Goal: Task Accomplishment & Management: Manage account settings

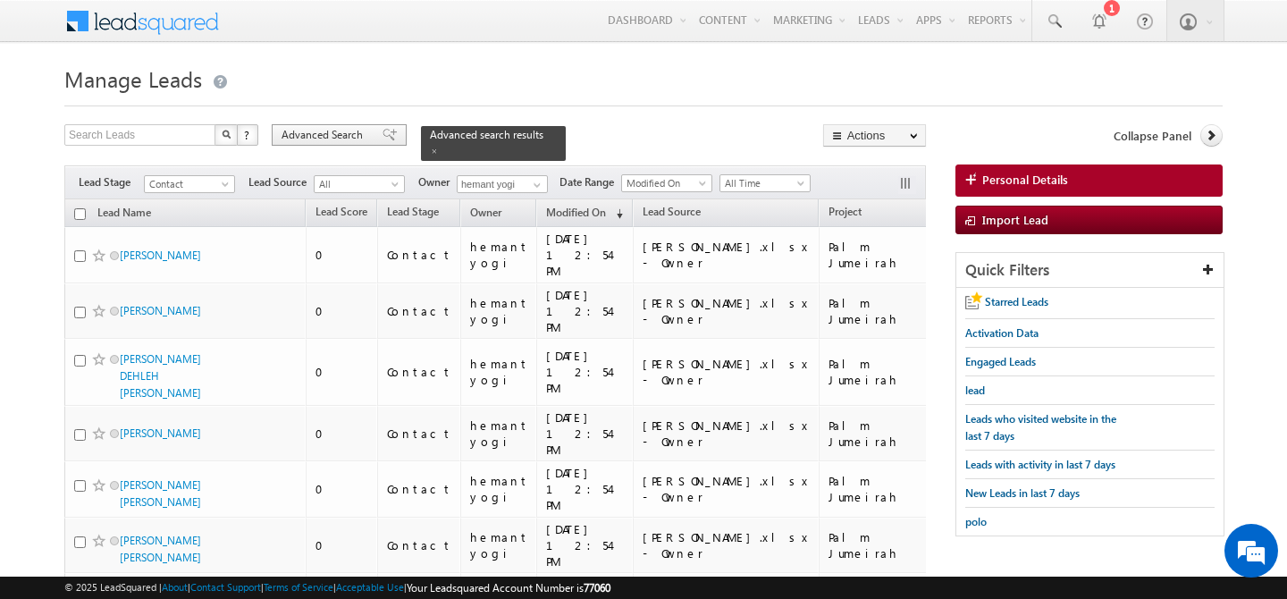
click at [327, 135] on span "Advanced Search" at bounding box center [325, 135] width 87 height 16
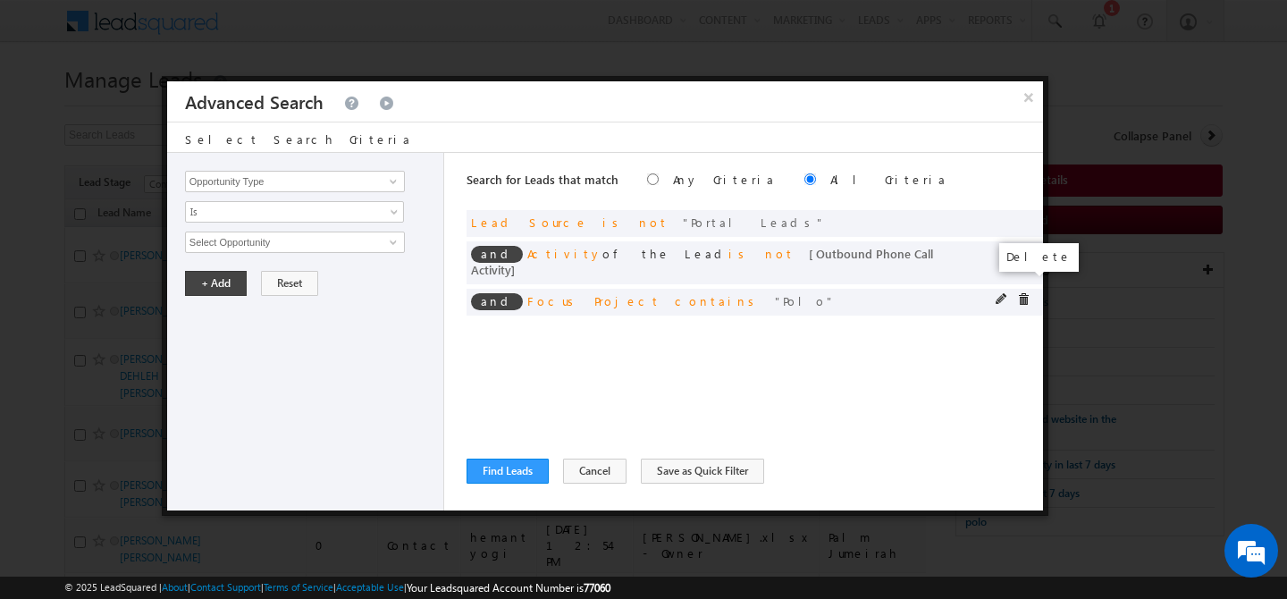
click at [1020, 293] on span at bounding box center [1023, 299] width 13 height 13
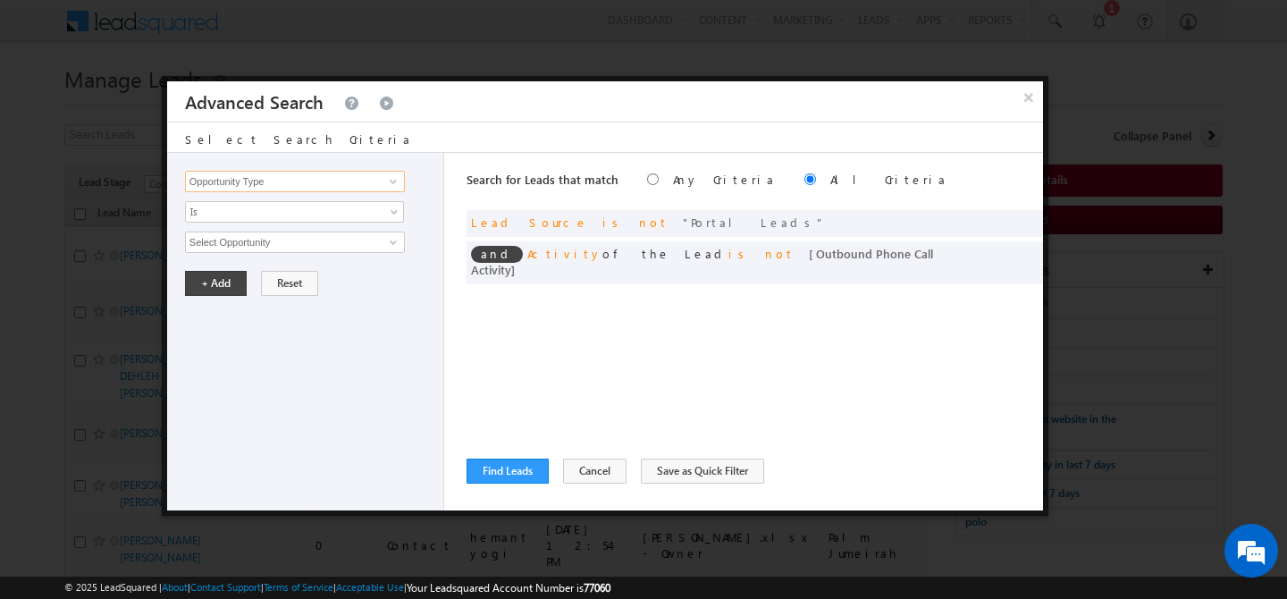
click at [274, 189] on input "Opportunity Type" at bounding box center [295, 181] width 220 height 21
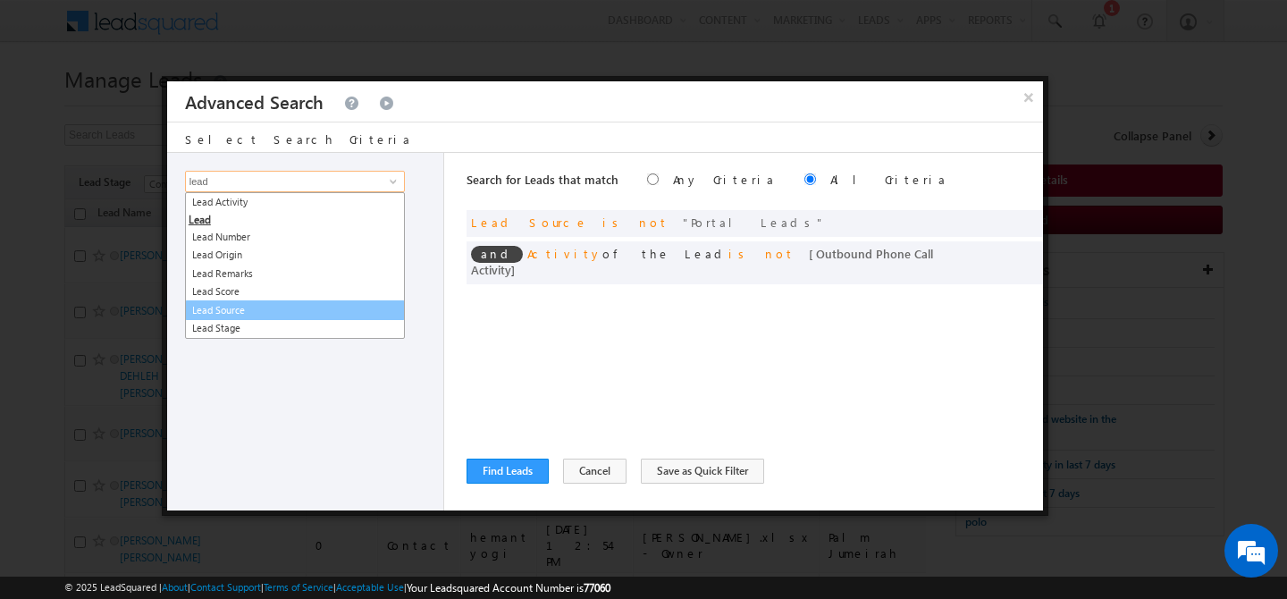
click at [309, 317] on link "Lead Source" at bounding box center [295, 310] width 220 height 21
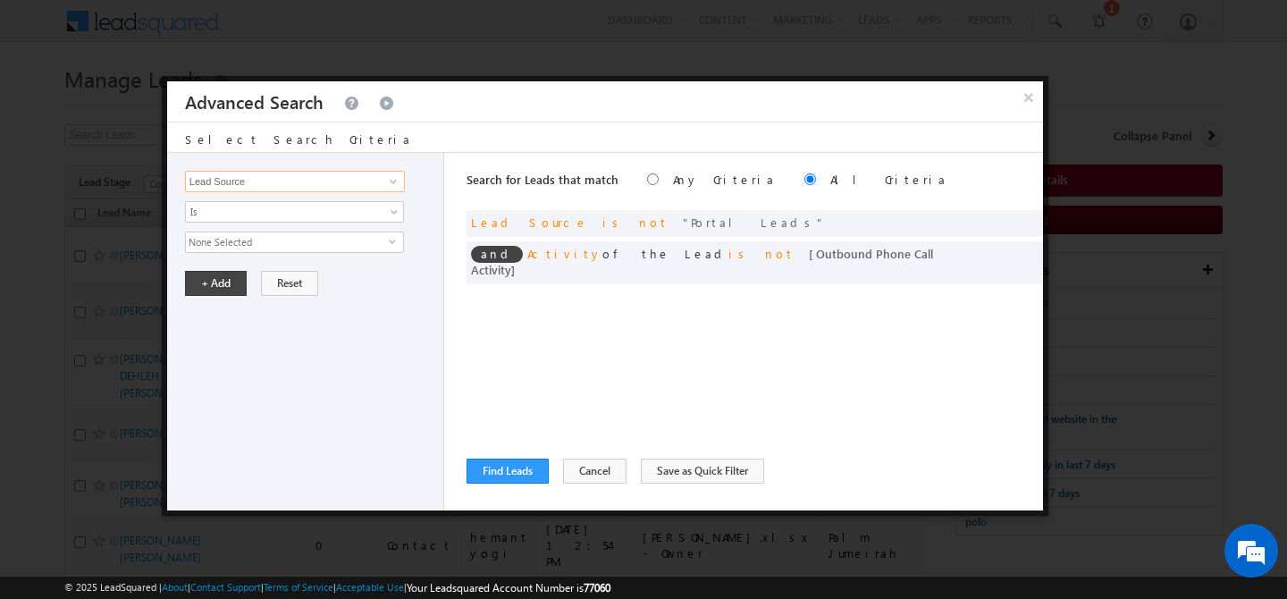
type input "Lead Source"
click at [274, 240] on span "None Selected" at bounding box center [287, 242] width 203 height 20
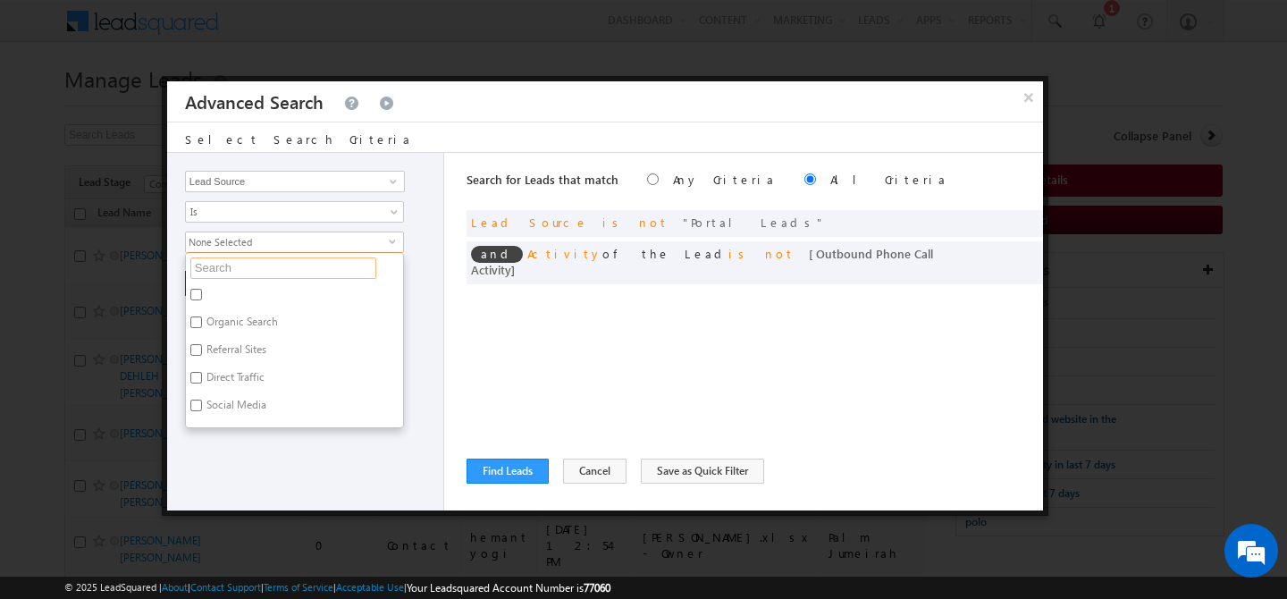
click at [263, 262] on input "text" at bounding box center [283, 267] width 186 height 21
type input "sha"
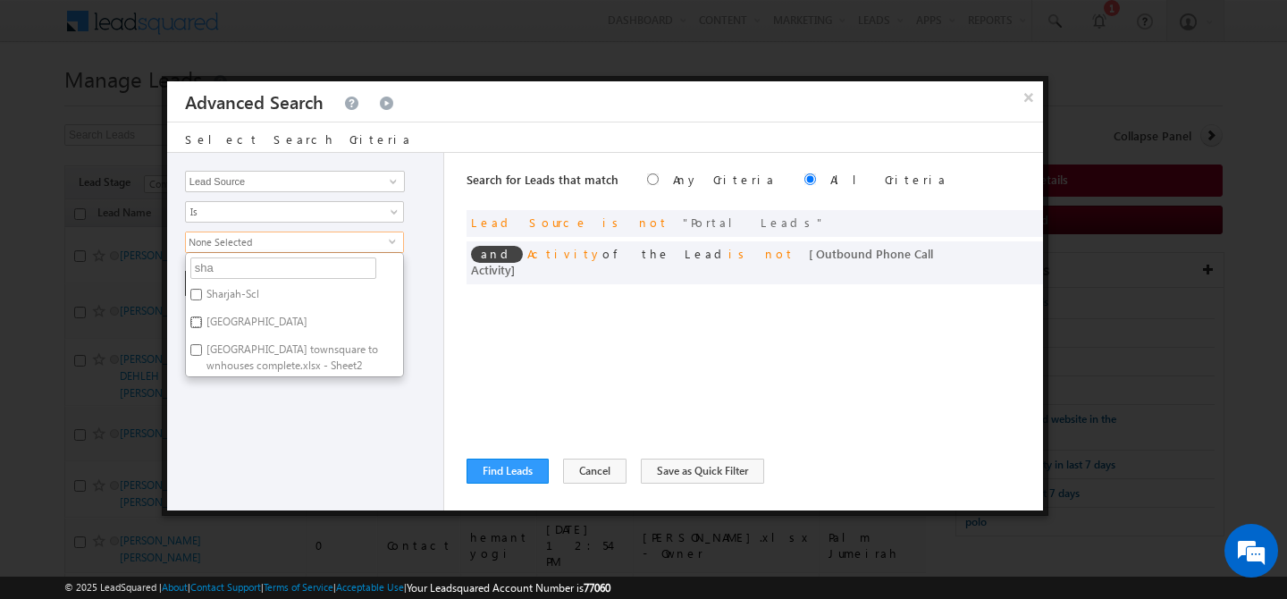
click at [198, 317] on input "[GEOGRAPHIC_DATA]" at bounding box center [196, 322] width 12 height 12
checkbox input "true"
click at [198, 297] on input "Sharjah-Scl" at bounding box center [196, 295] width 12 height 12
checkbox input "true"
click at [244, 401] on div "Opportunity Type Lead Activity Task Sales Group Prospect Id Address 1 Address 2…" at bounding box center [305, 332] width 277 height 358
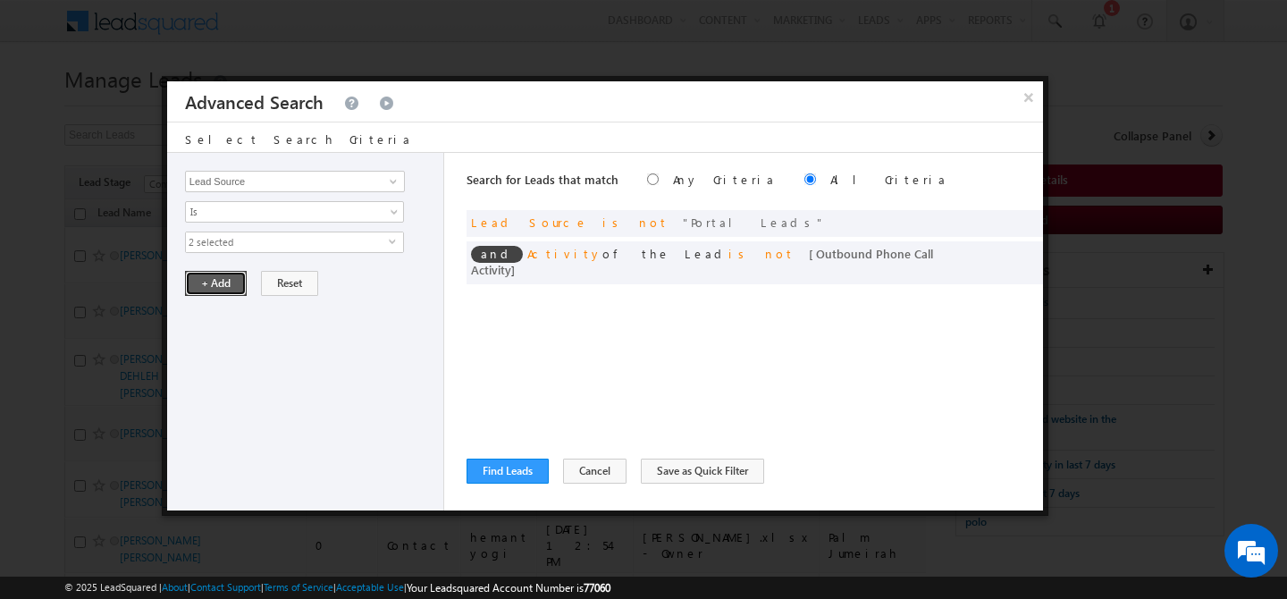
click at [223, 283] on button "+ Add" at bounding box center [216, 283] width 62 height 25
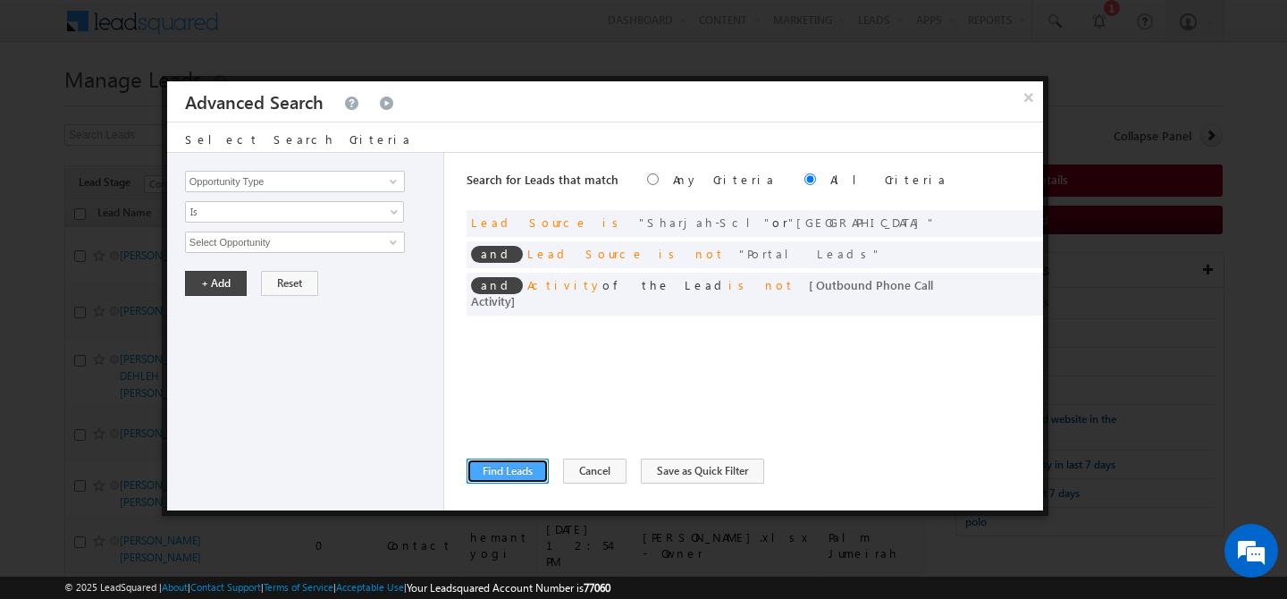
click at [504, 477] on button "Find Leads" at bounding box center [508, 471] width 82 height 25
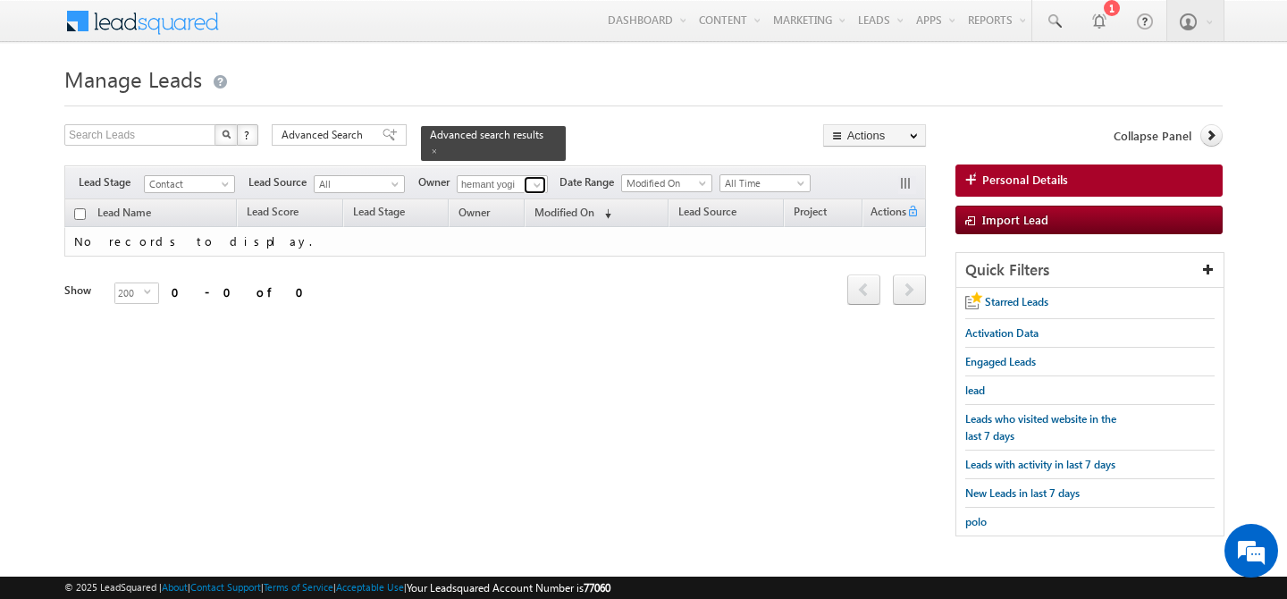
click at [535, 178] on span at bounding box center [537, 185] width 14 height 14
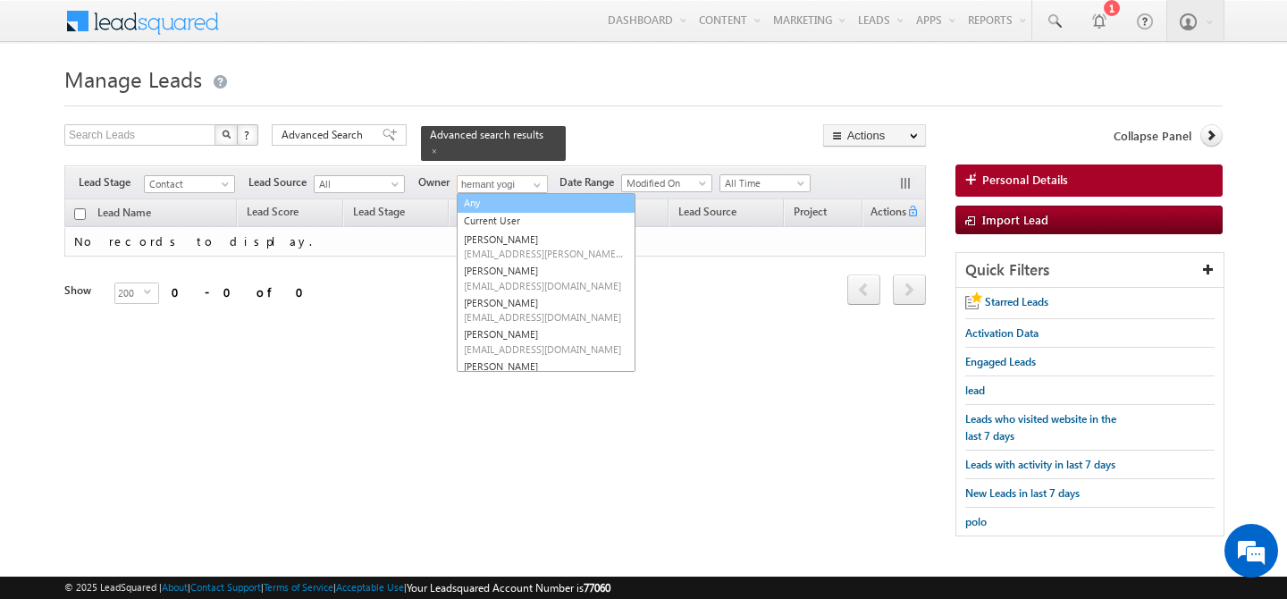
click at [501, 193] on link "Any" at bounding box center [546, 203] width 179 height 21
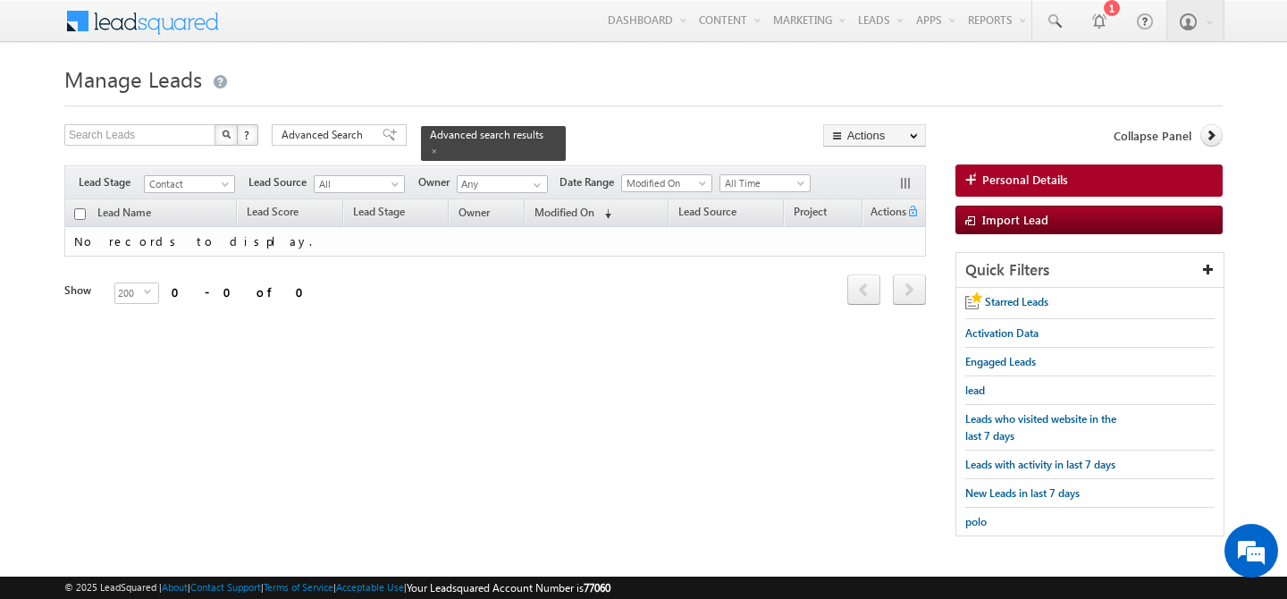
click at [617, 314] on div "Lead Name Lead Score Lead Stage Owner Modified On first" at bounding box center [495, 265] width 862 height 133
click at [340, 135] on span "Advanced Search" at bounding box center [325, 135] width 87 height 16
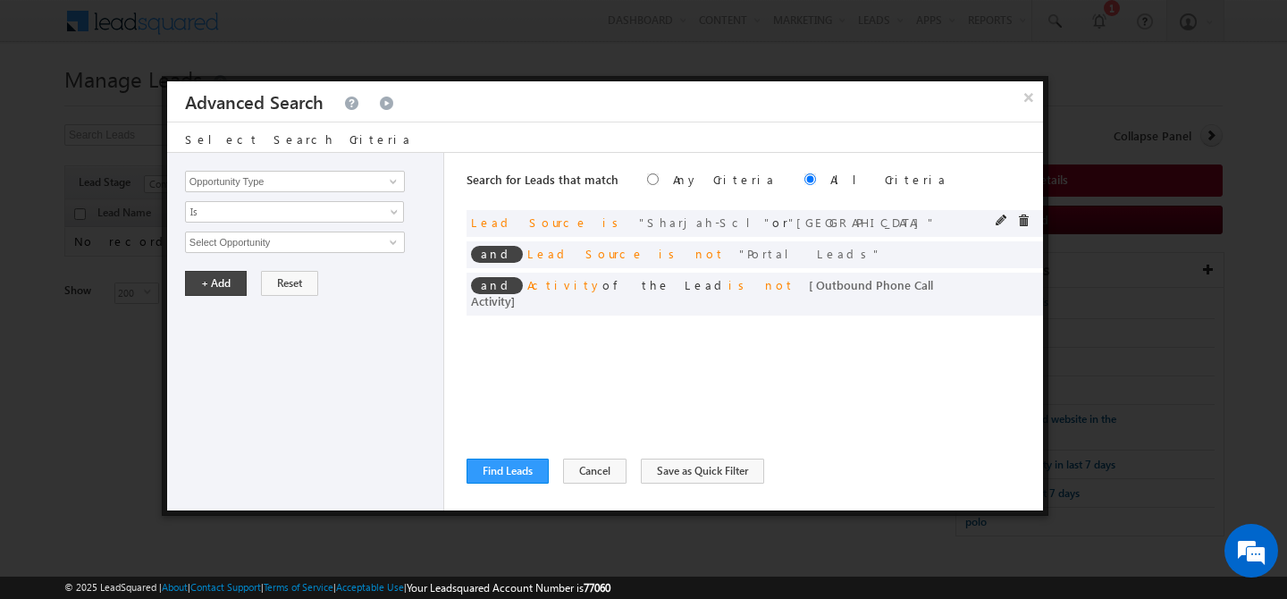
click at [1030, 223] on div at bounding box center [1017, 223] width 43 height 16
click at [1024, 222] on span at bounding box center [1023, 221] width 13 height 13
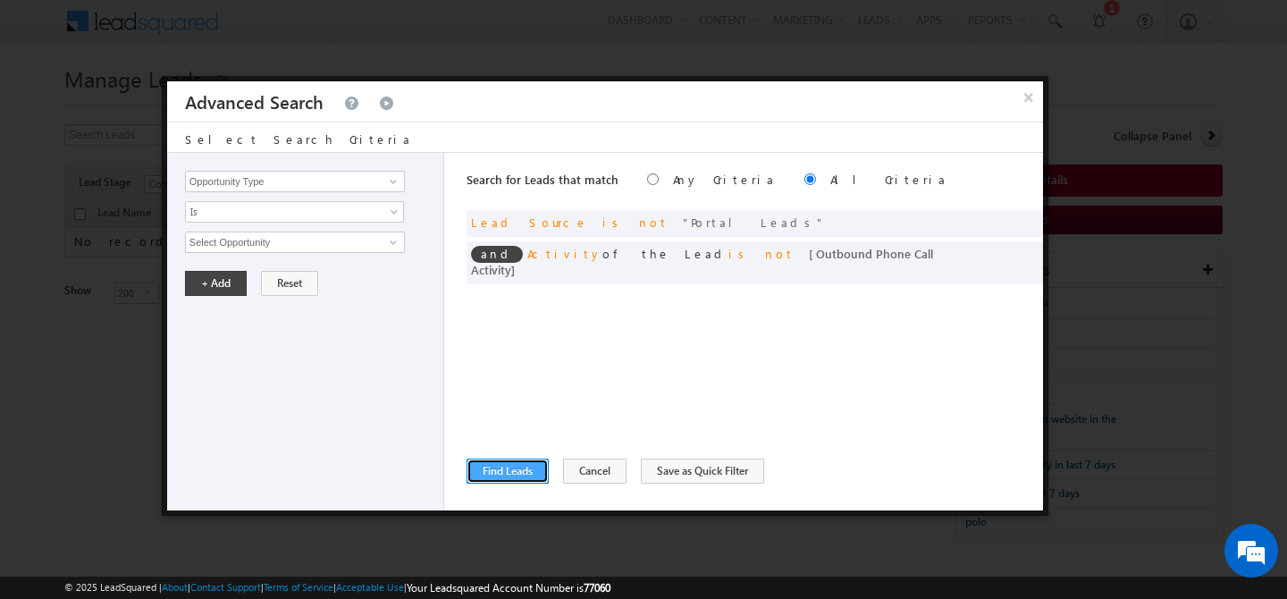
click at [518, 475] on button "Find Leads" at bounding box center [508, 471] width 82 height 25
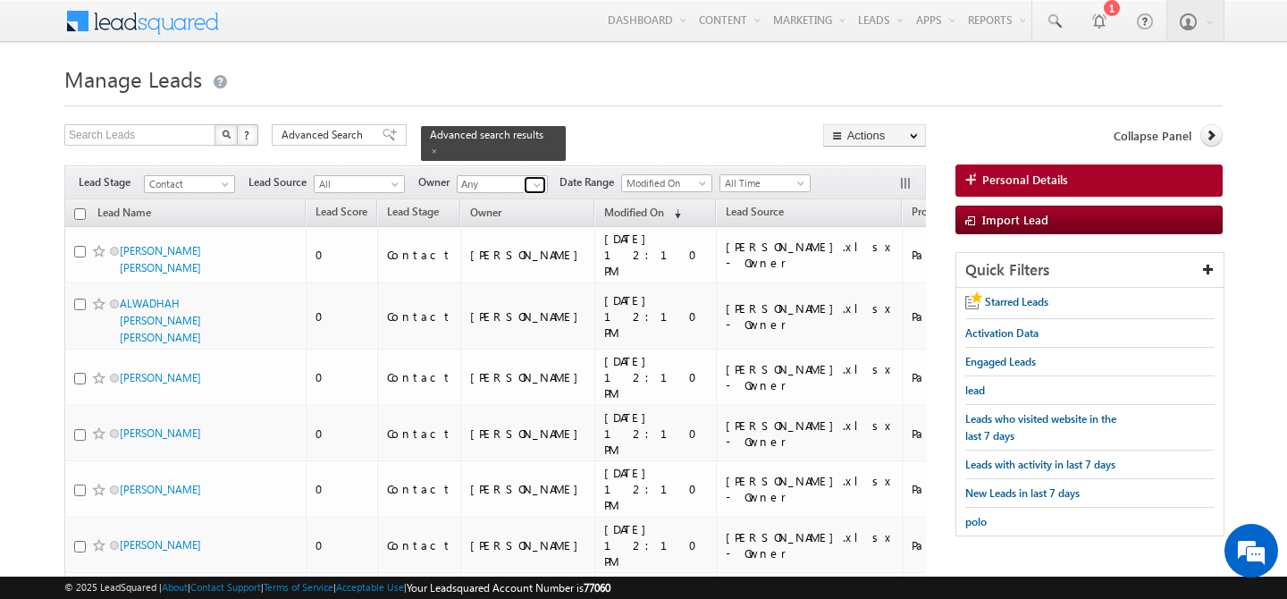
click at [539, 178] on span at bounding box center [537, 185] width 14 height 14
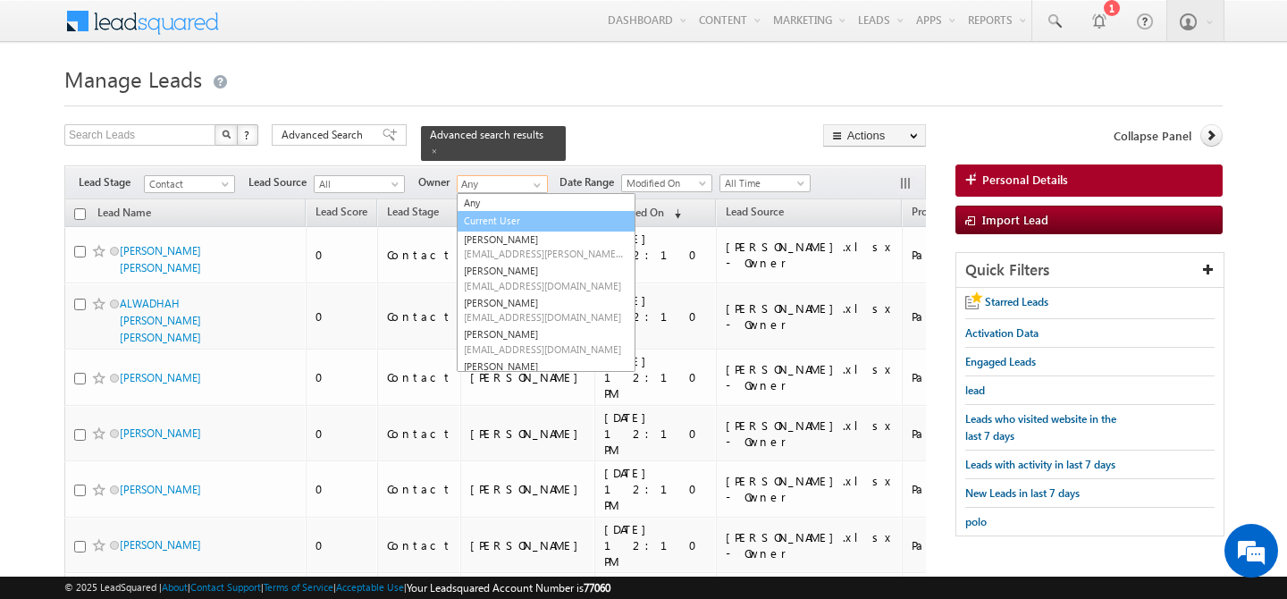
click at [506, 211] on link "Current User" at bounding box center [546, 221] width 179 height 21
type input "Current User"
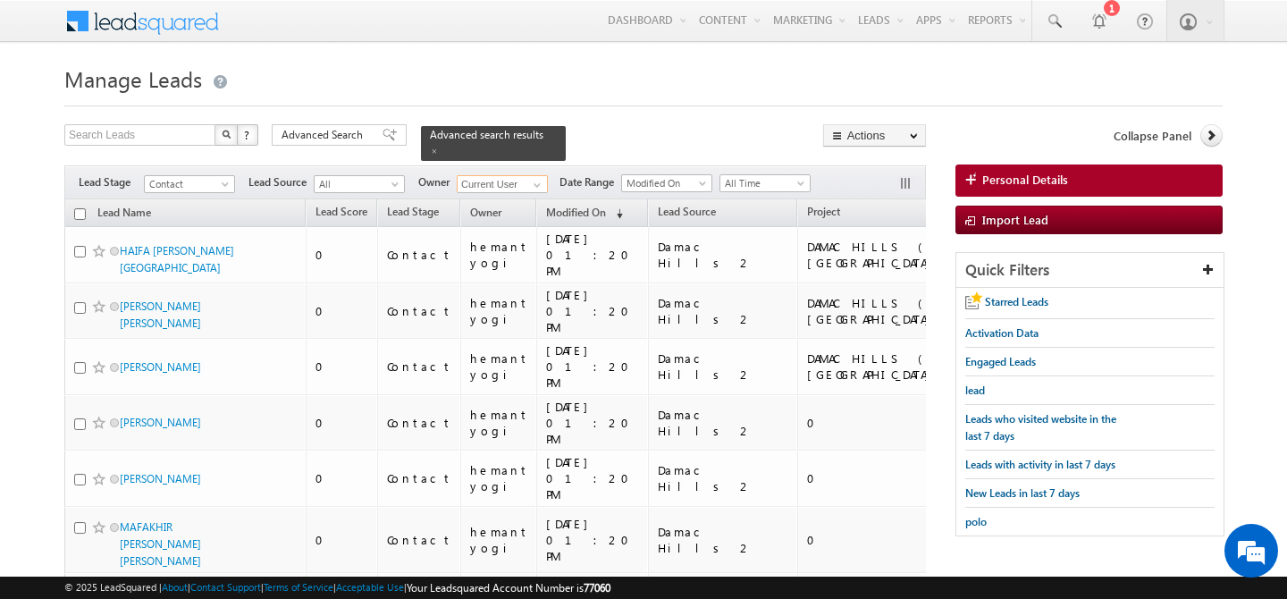
click at [85, 208] on input "checkbox" at bounding box center [80, 214] width 12 height 12
checkbox input "true"
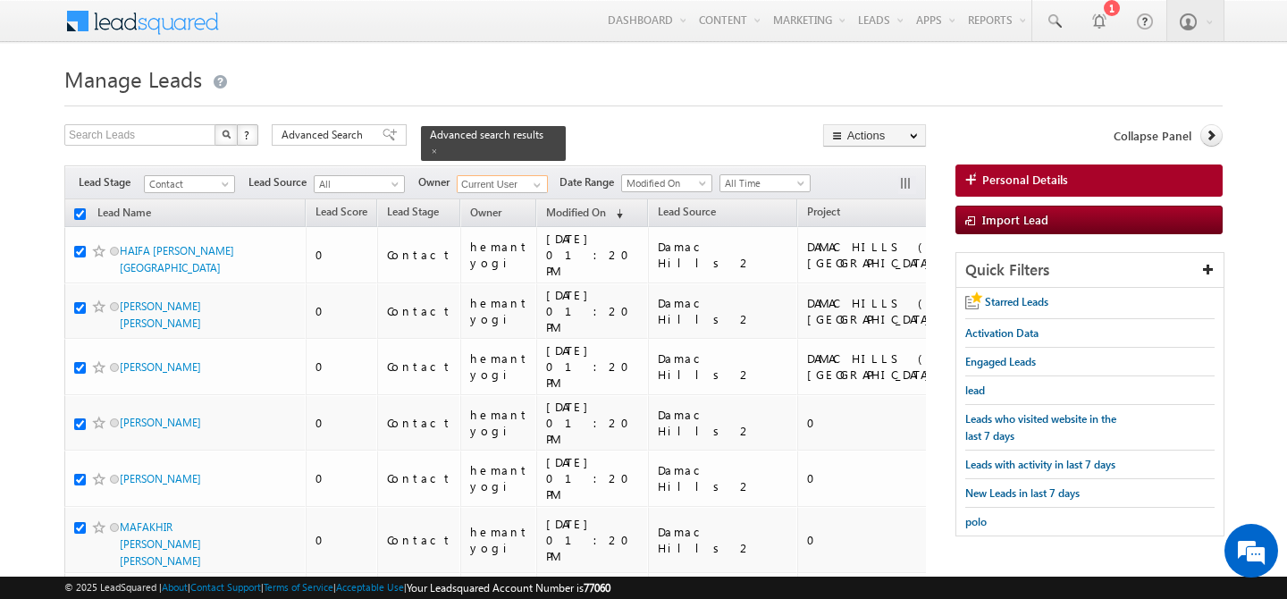
checkbox input "true"
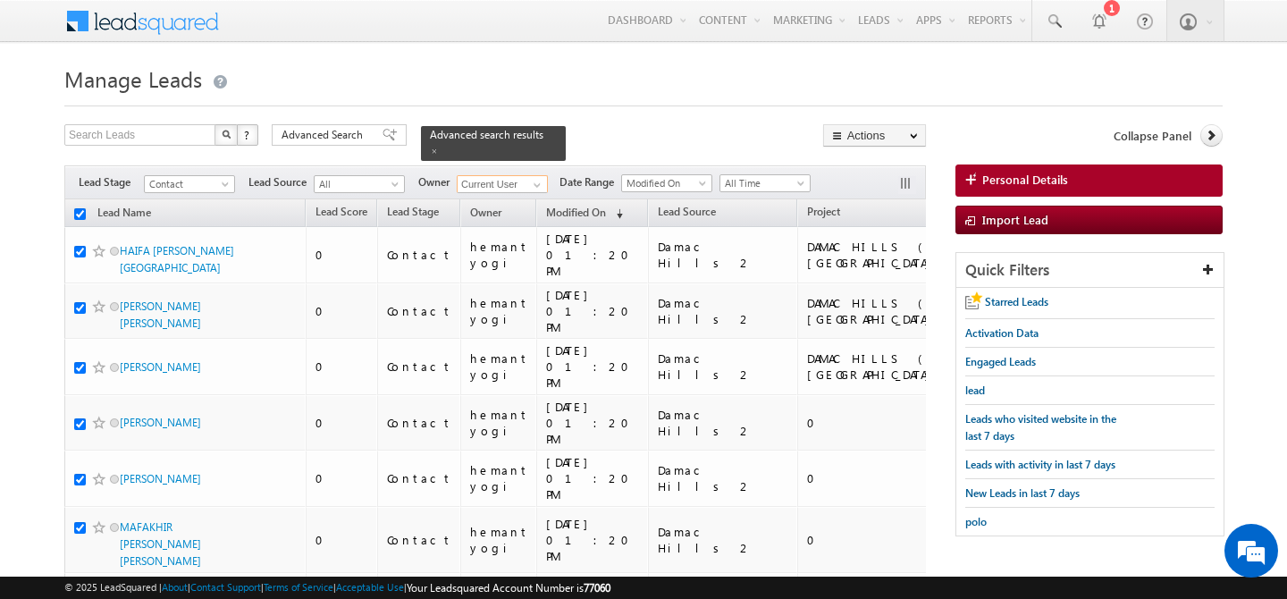
checkbox input "true"
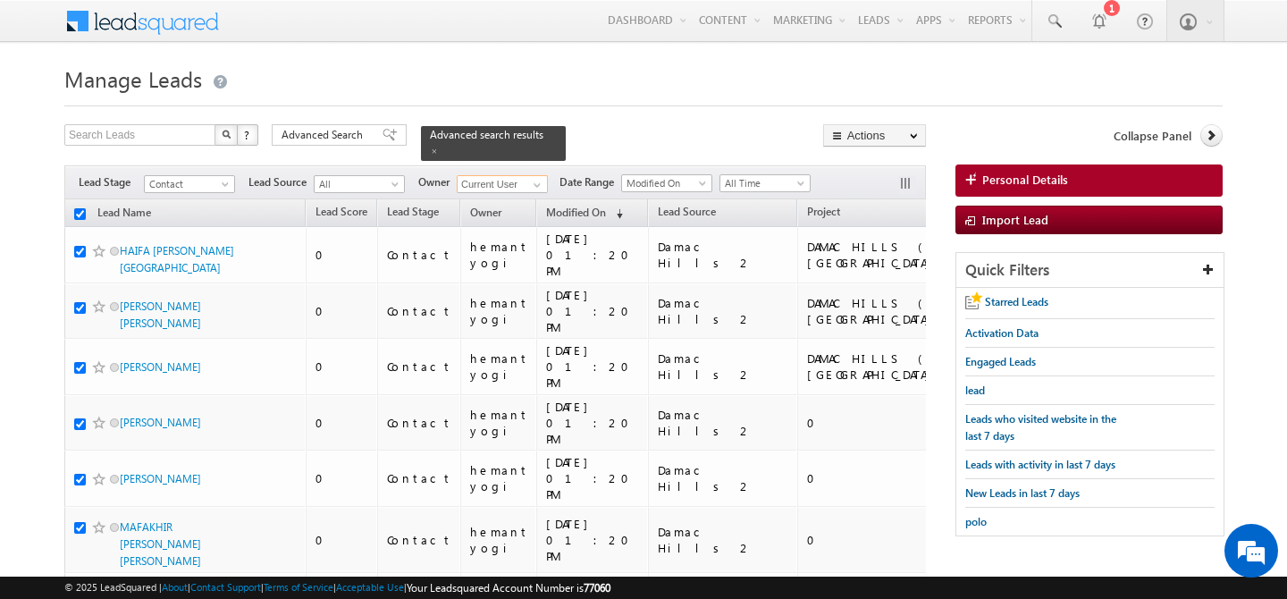
checkbox input "true"
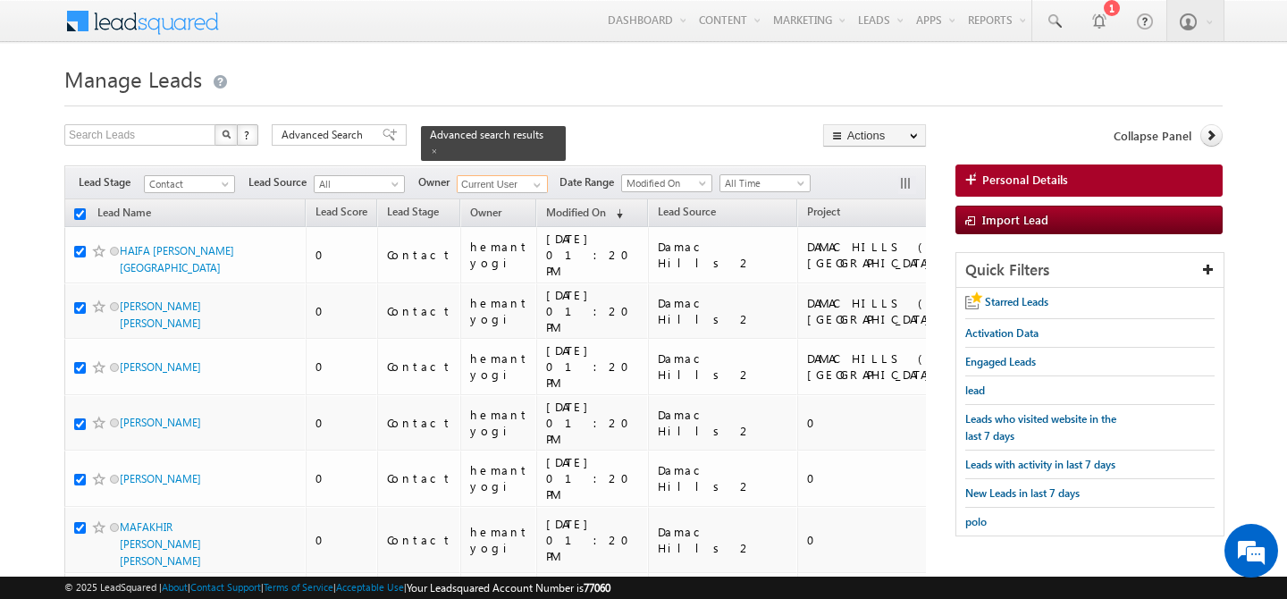
checkbox input "true"
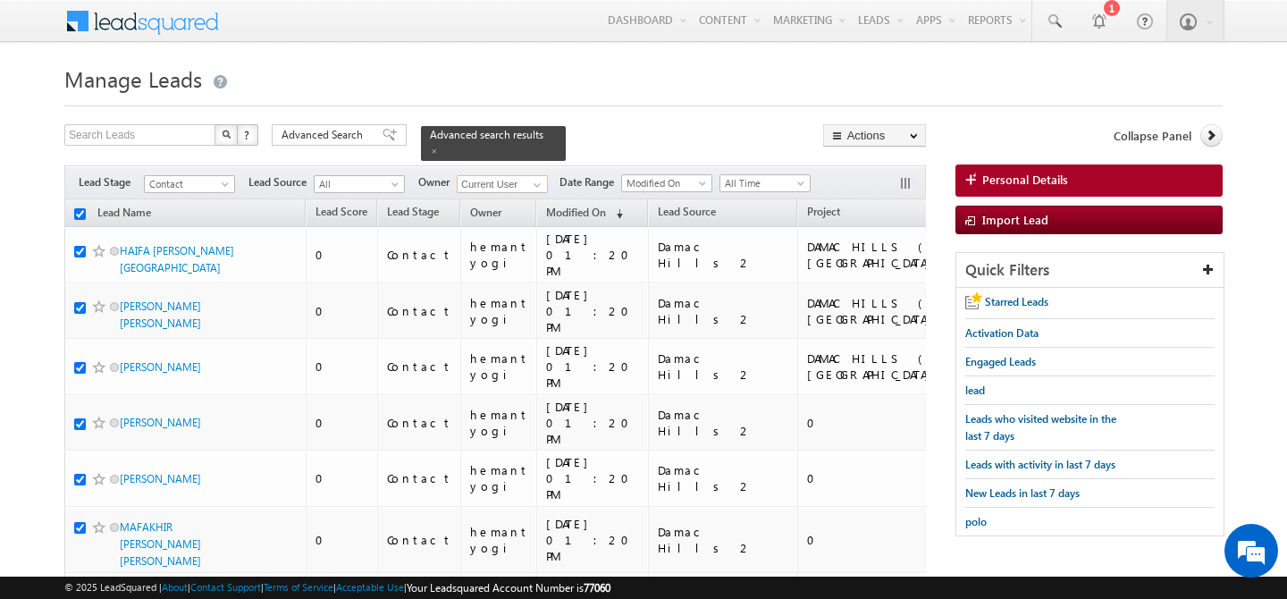
checkbox input "true"
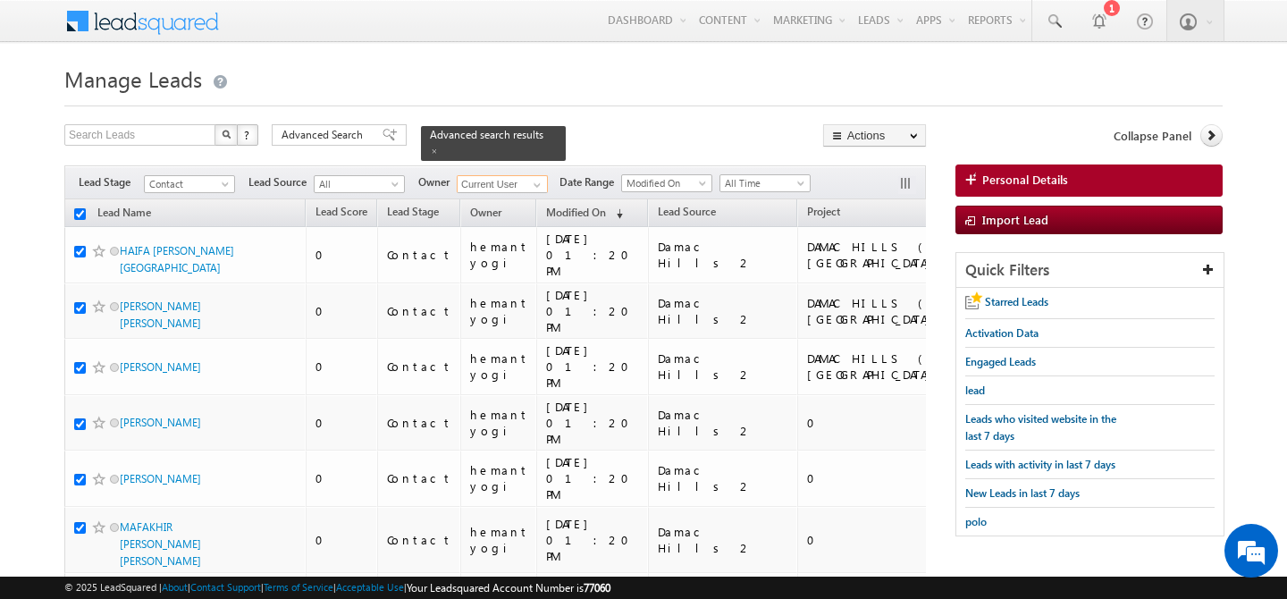
checkbox input "true"
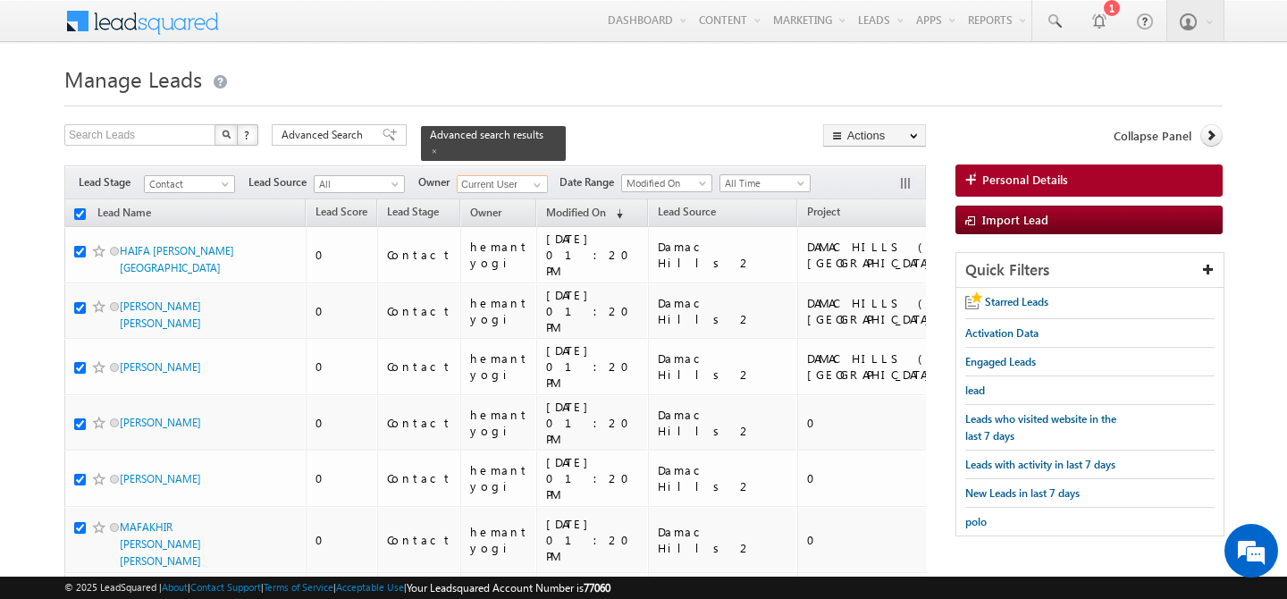
checkbox input "true"
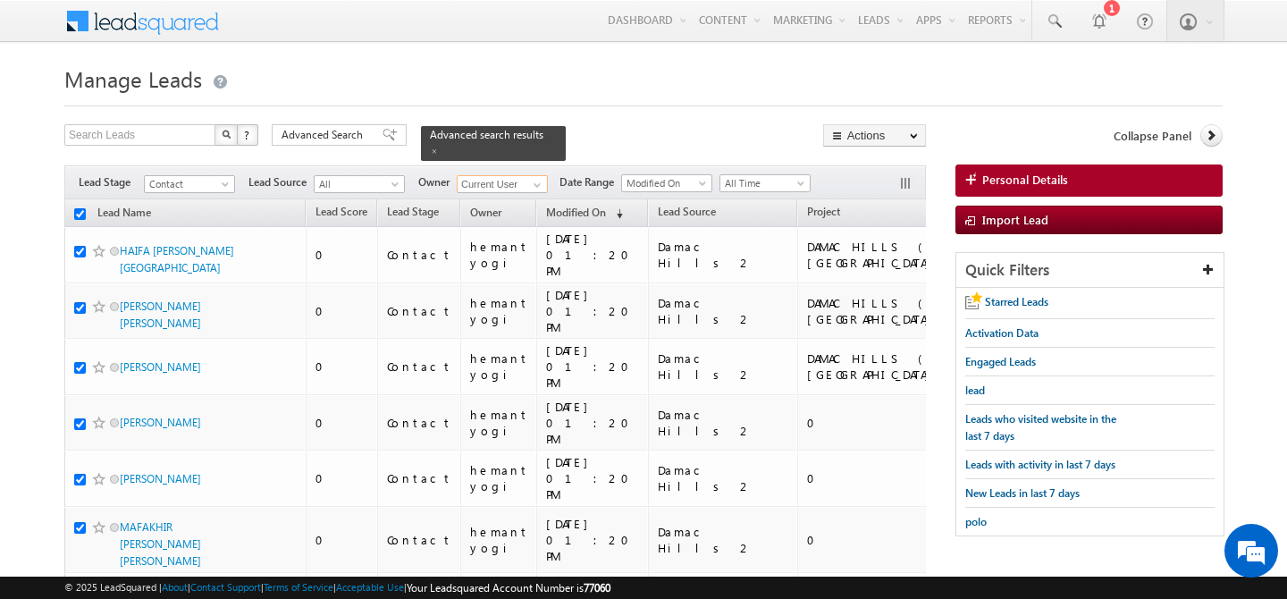
checkbox input "true"
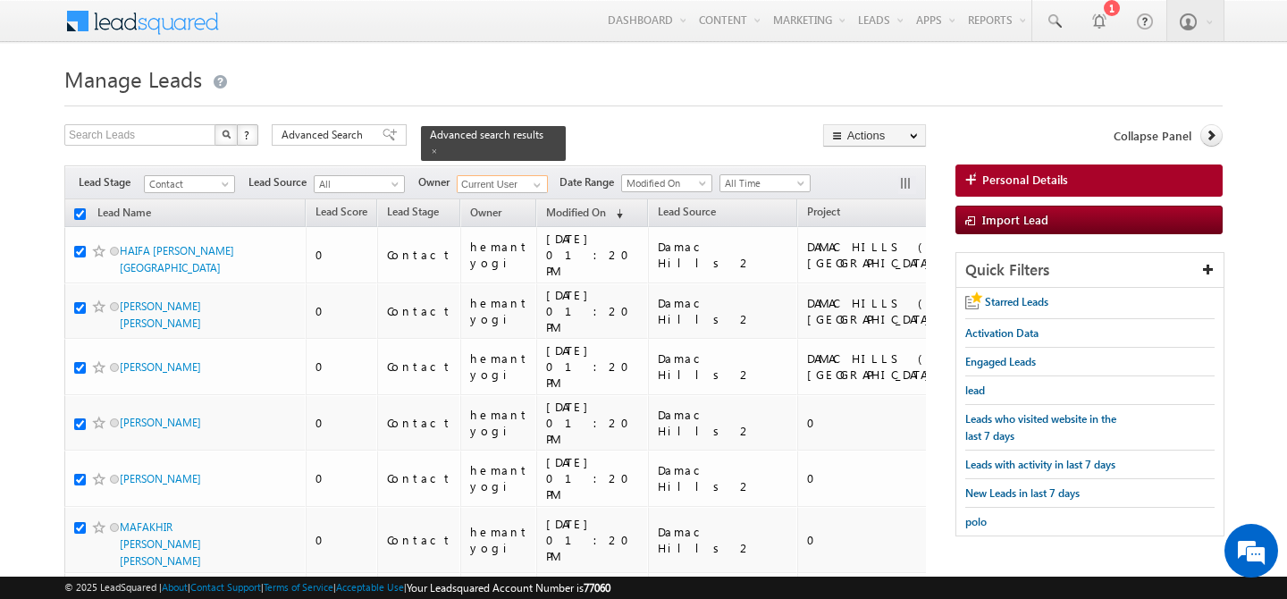
checkbox input "true"
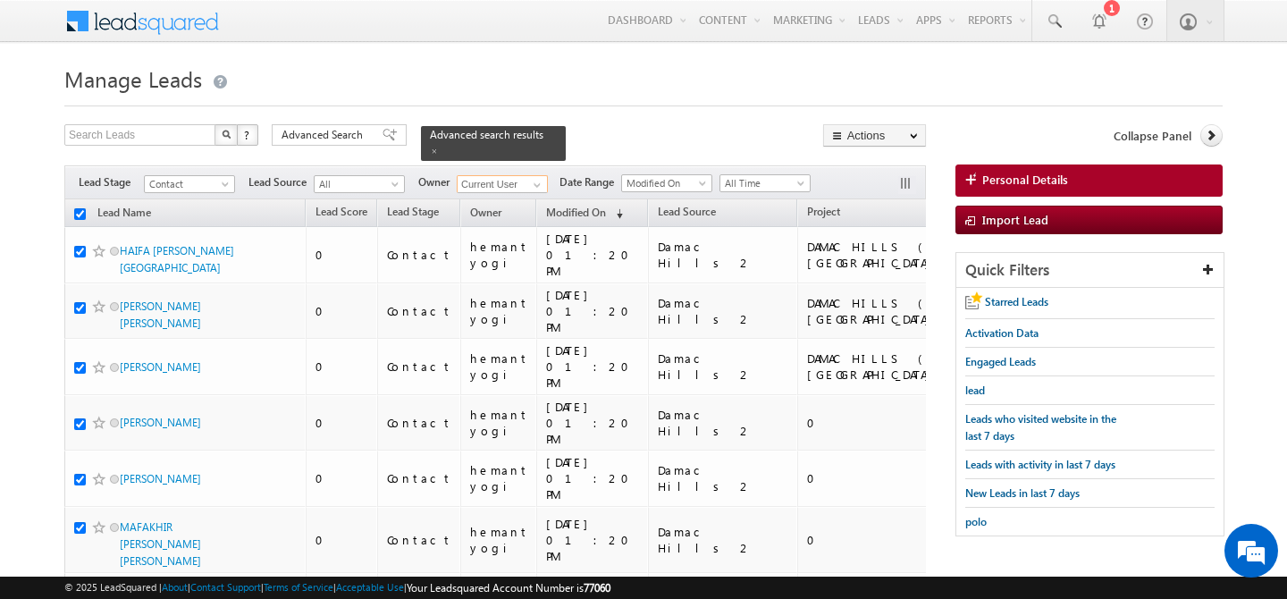
checkbox input "true"
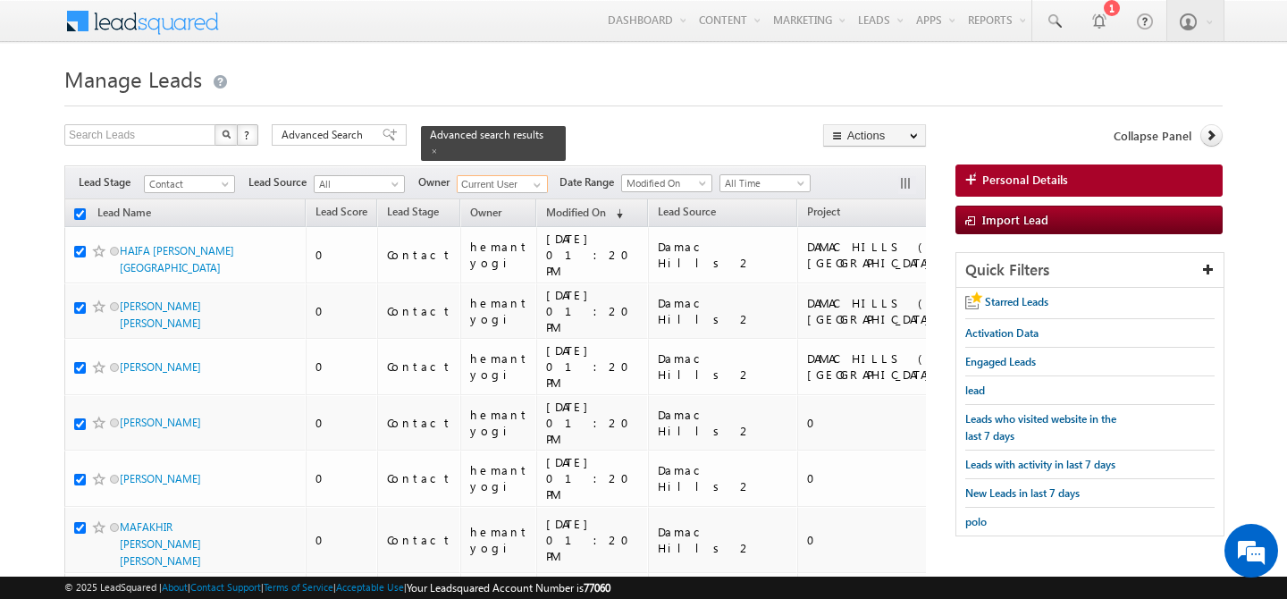
checkbox input "true"
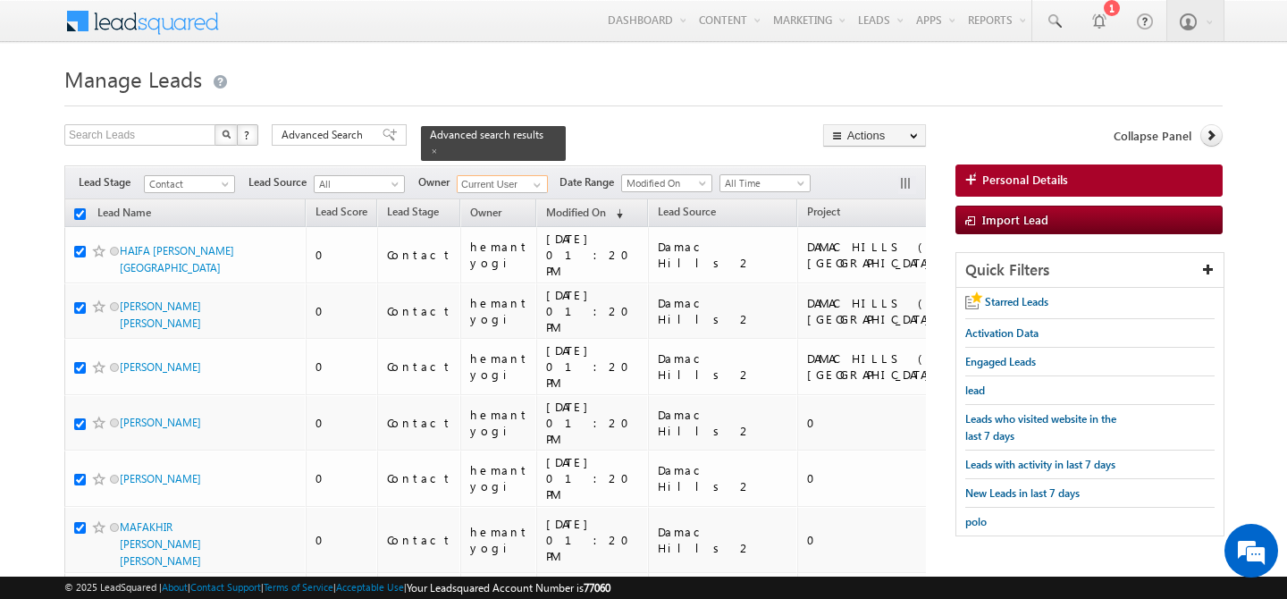
checkbox input "true"
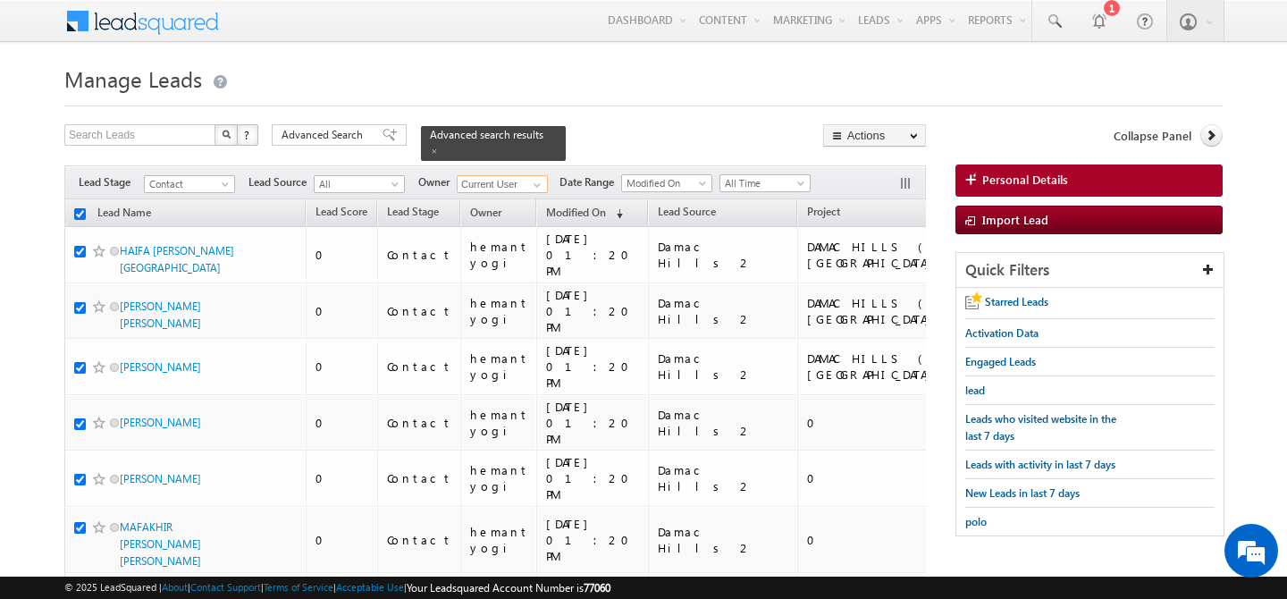
checkbox input "true"
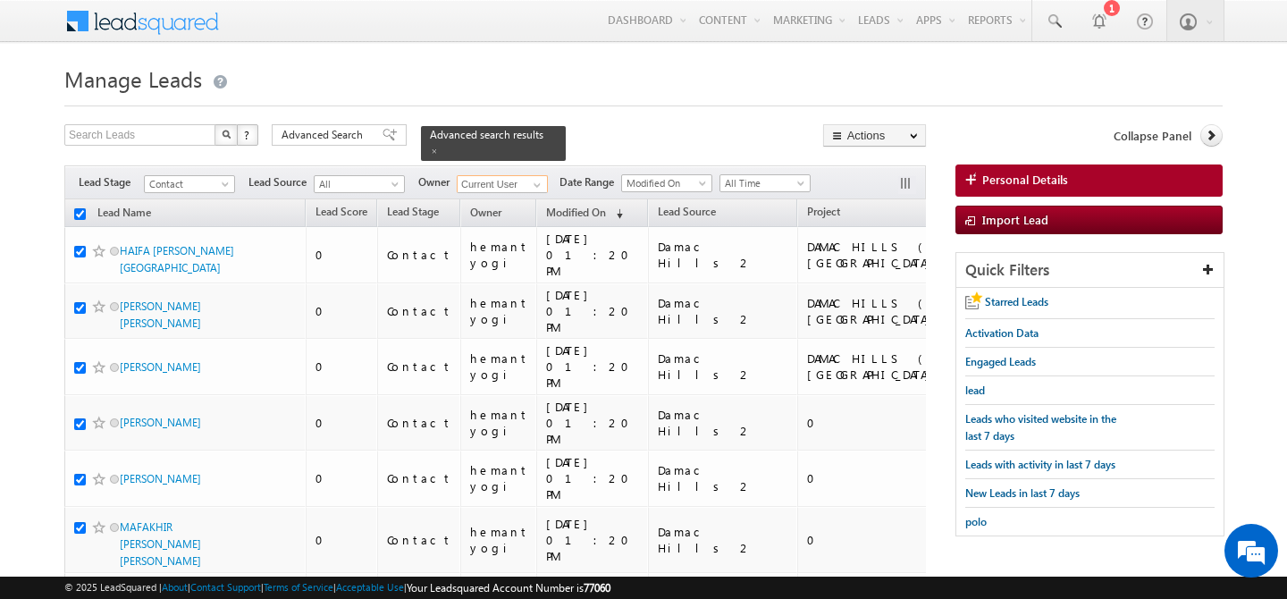
checkbox input "true"
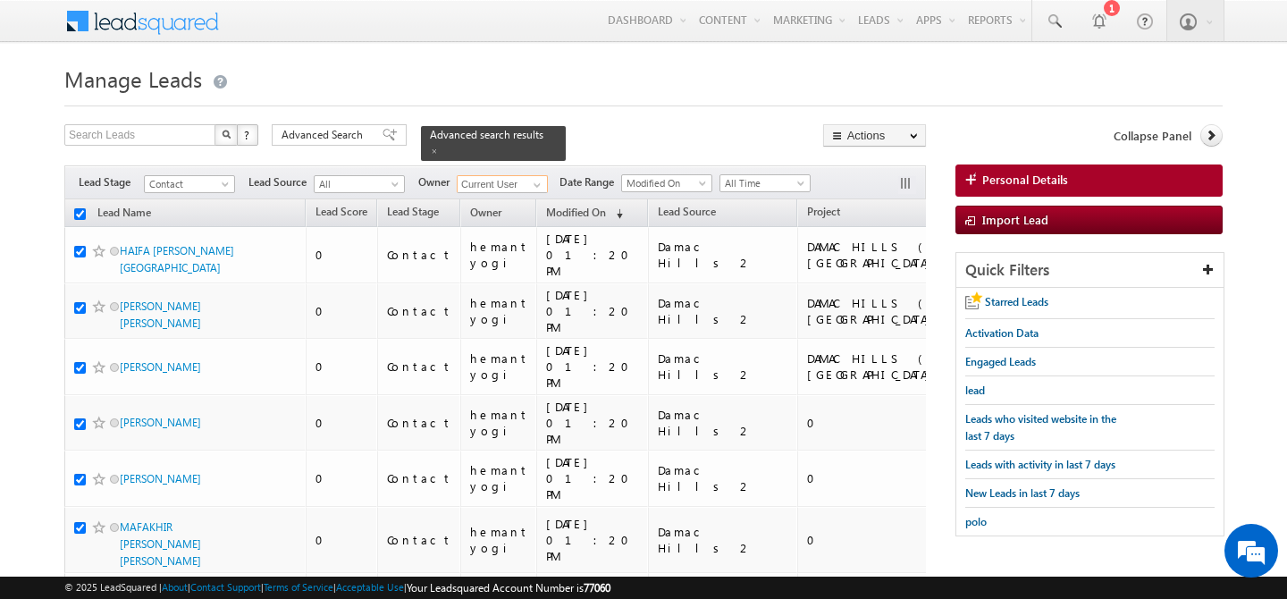
checkbox input "true"
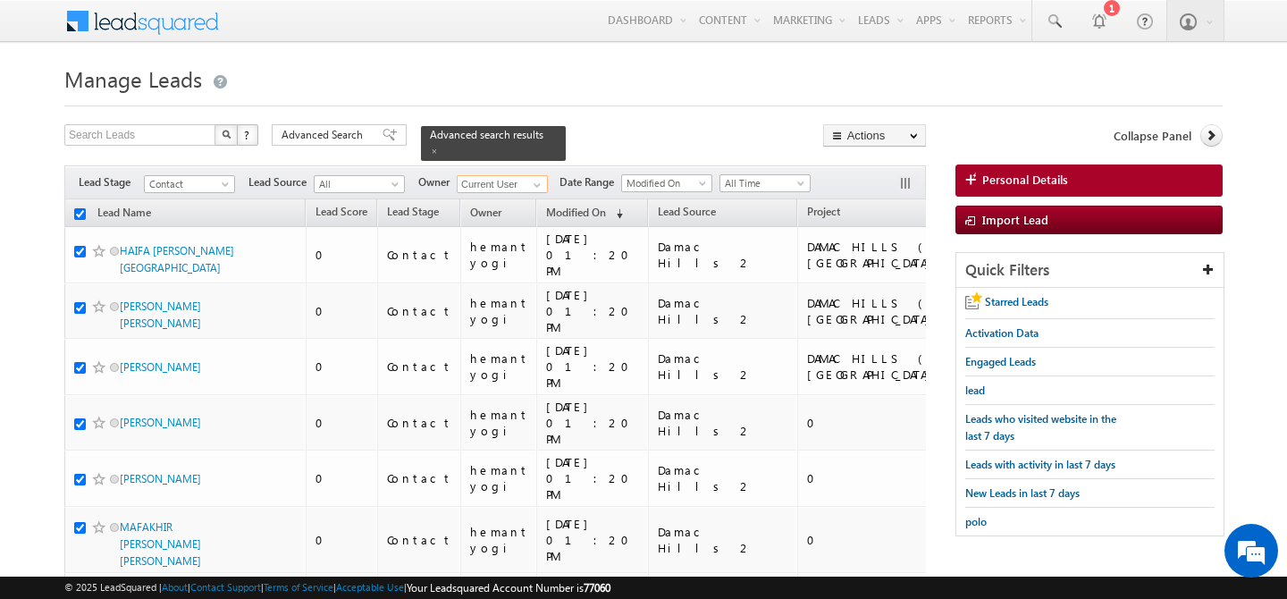
checkbox input "true"
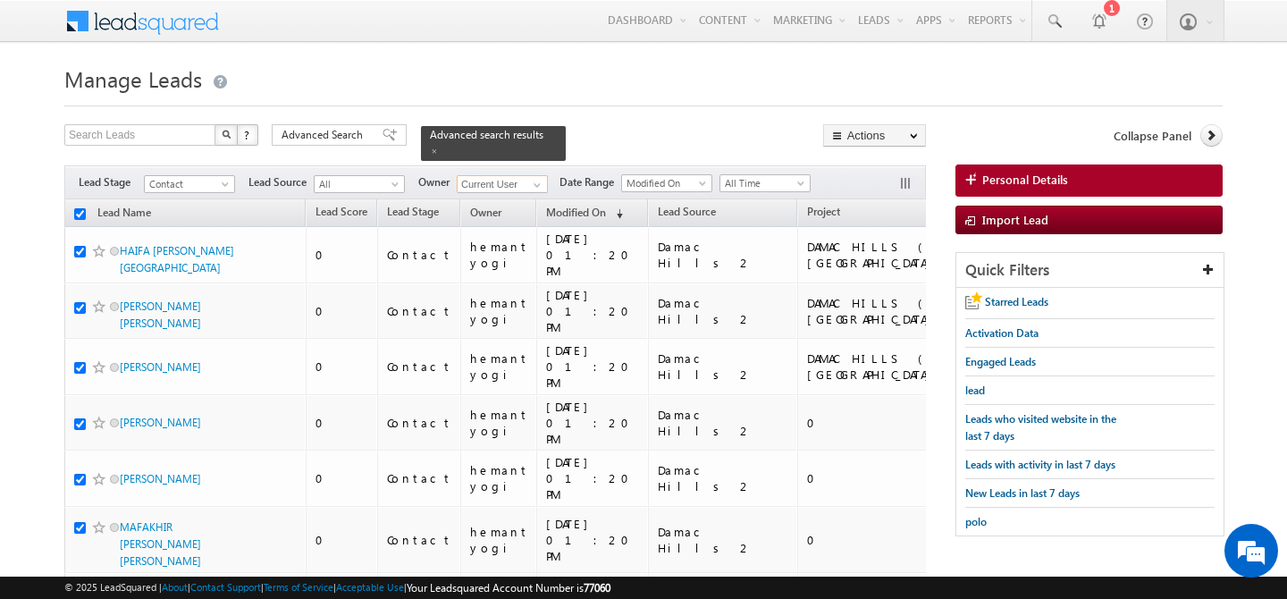
checkbox input "true"
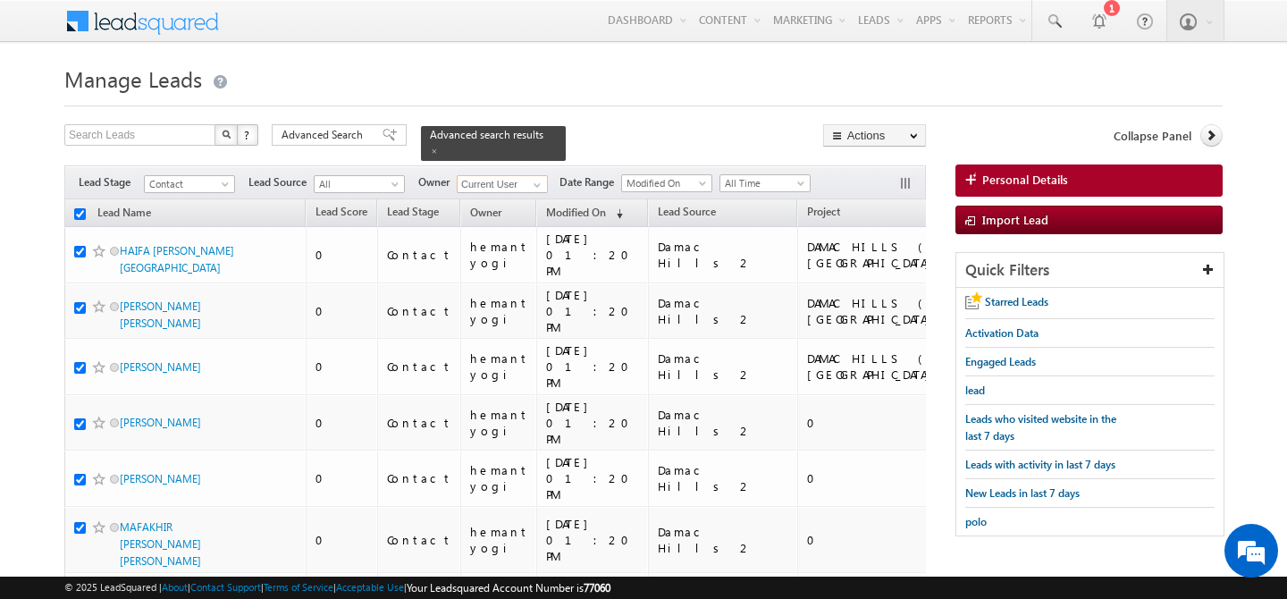
checkbox input "true"
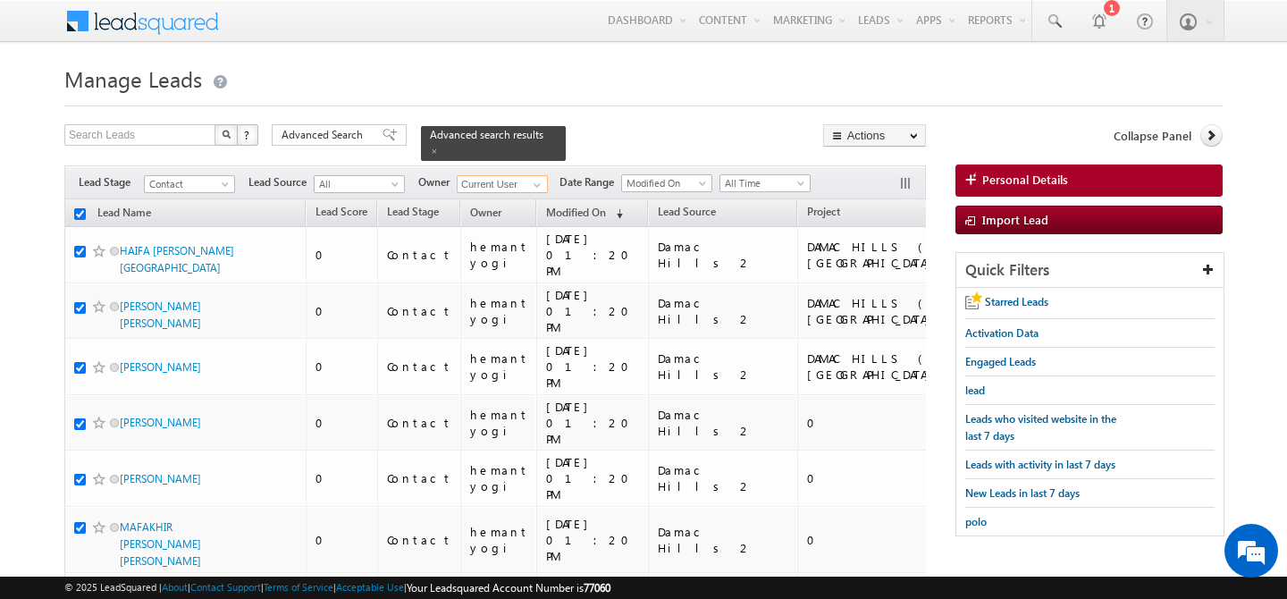
checkbox input "true"
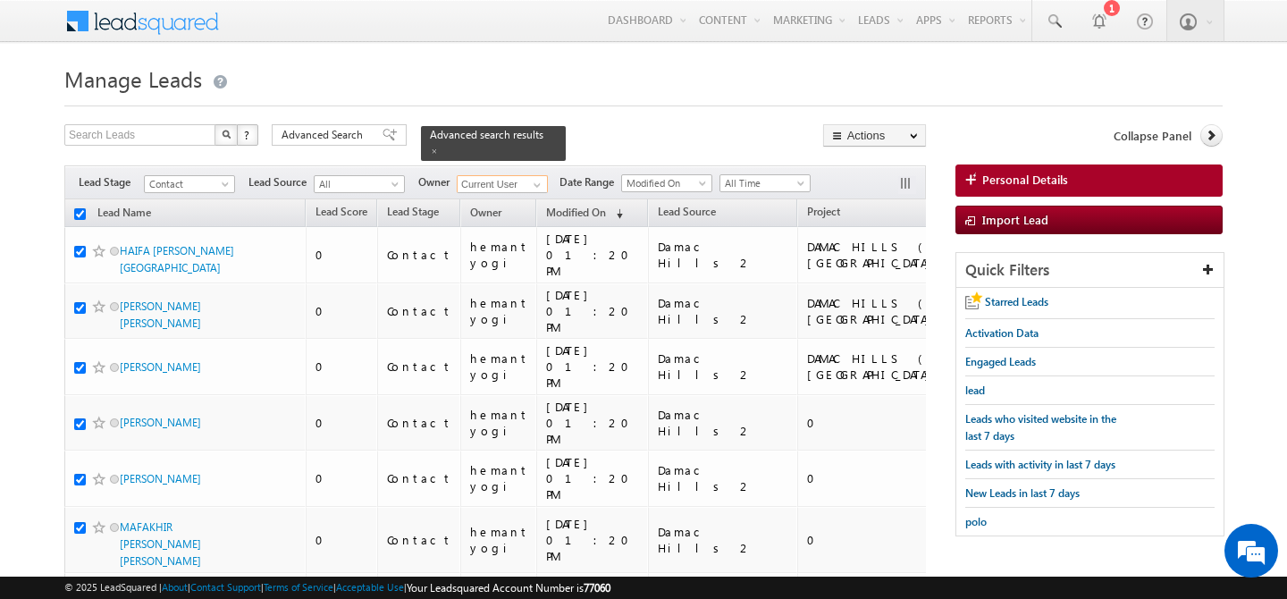
checkbox input "true"
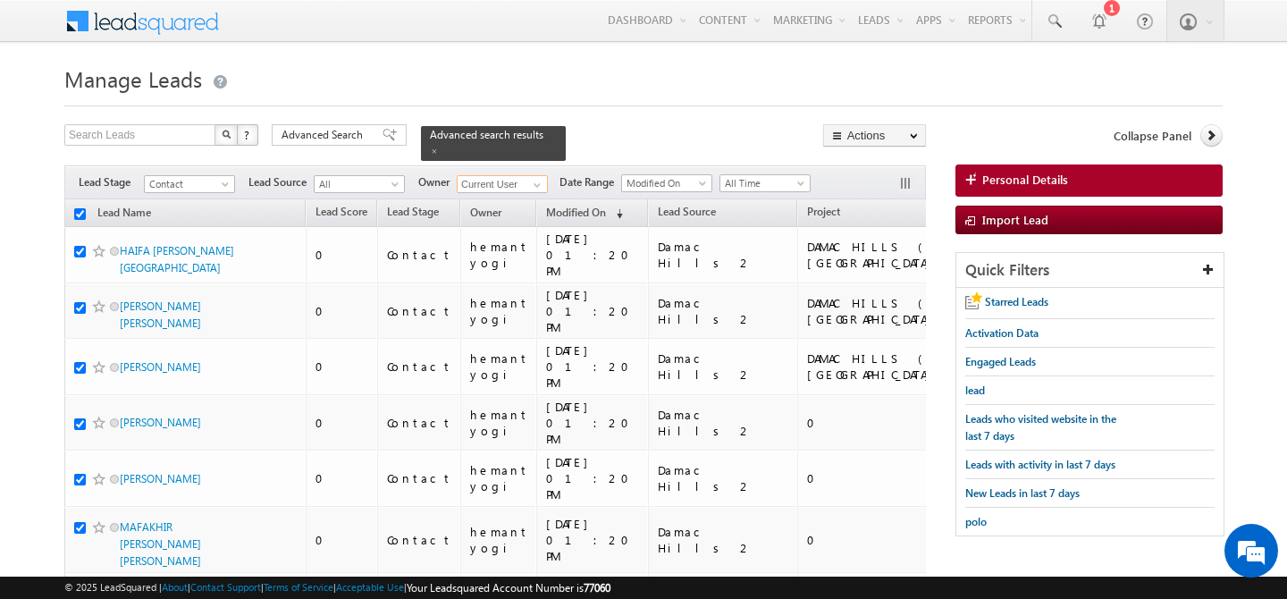
checkbox input "true"
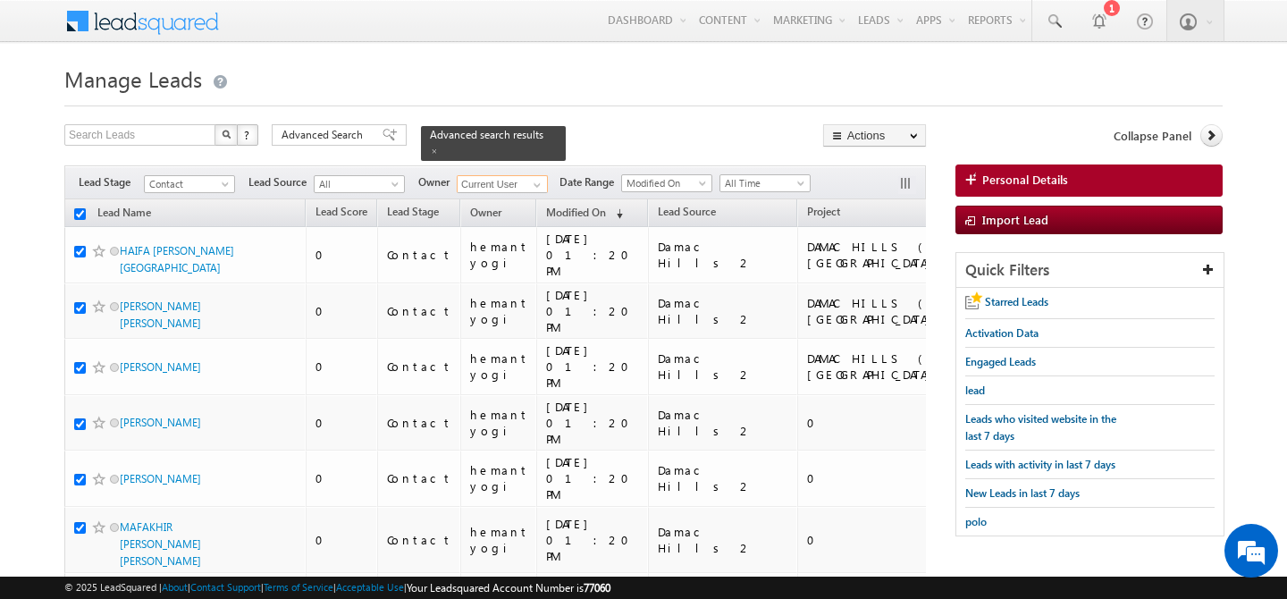
checkbox input "true"
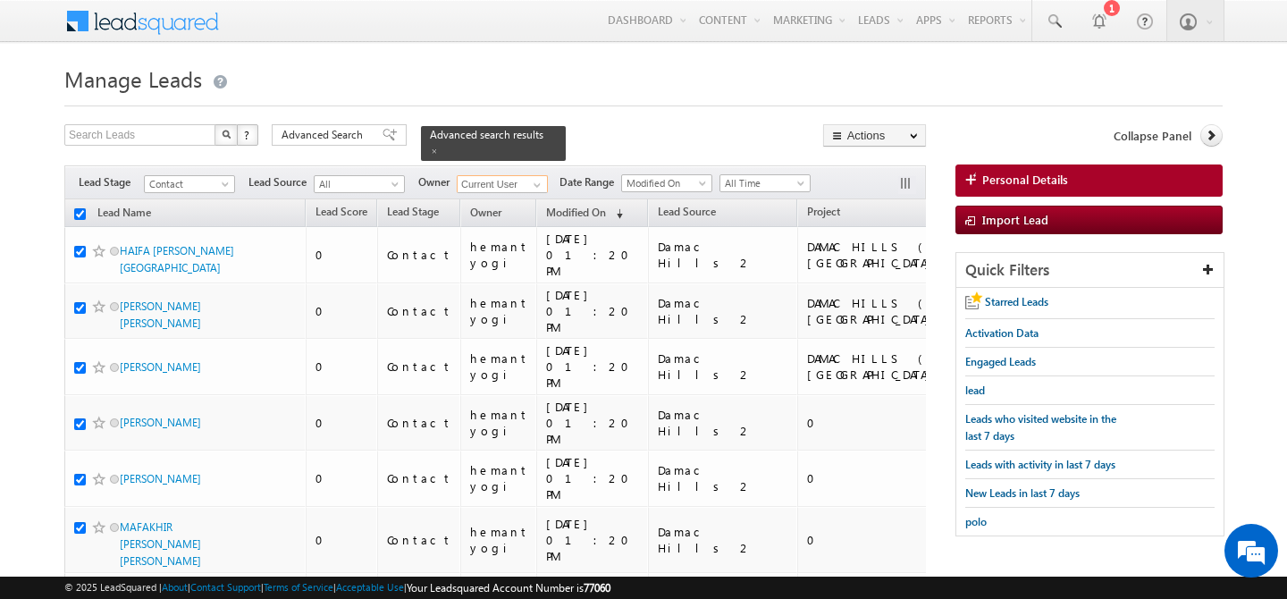
checkbox input "true"
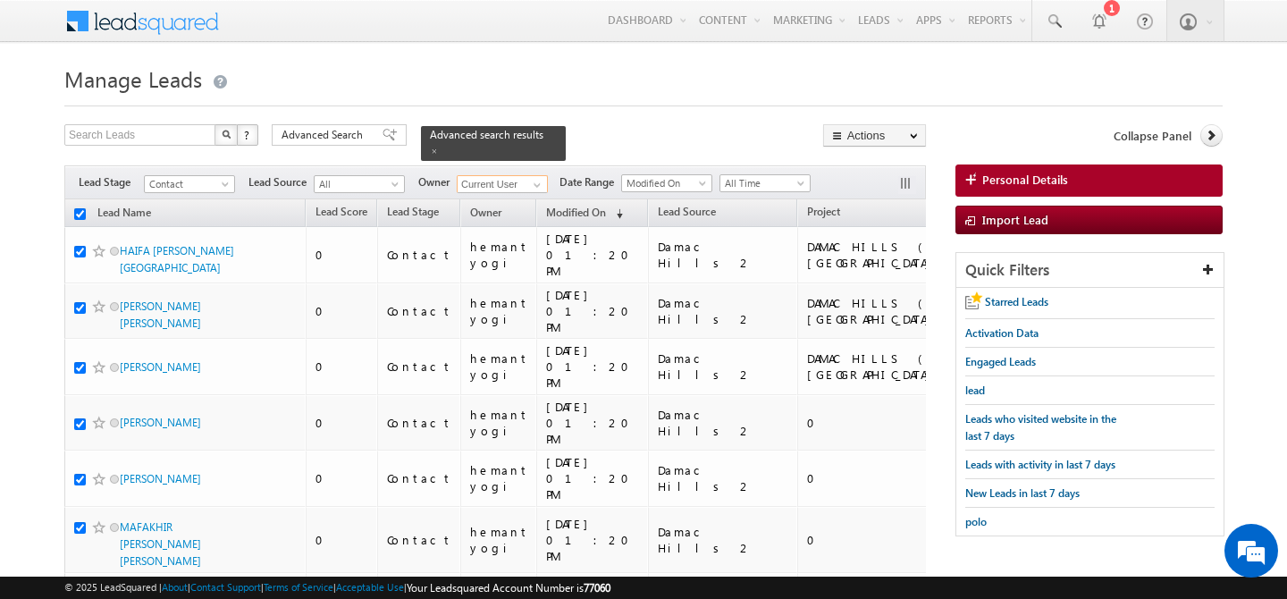
checkbox input "true"
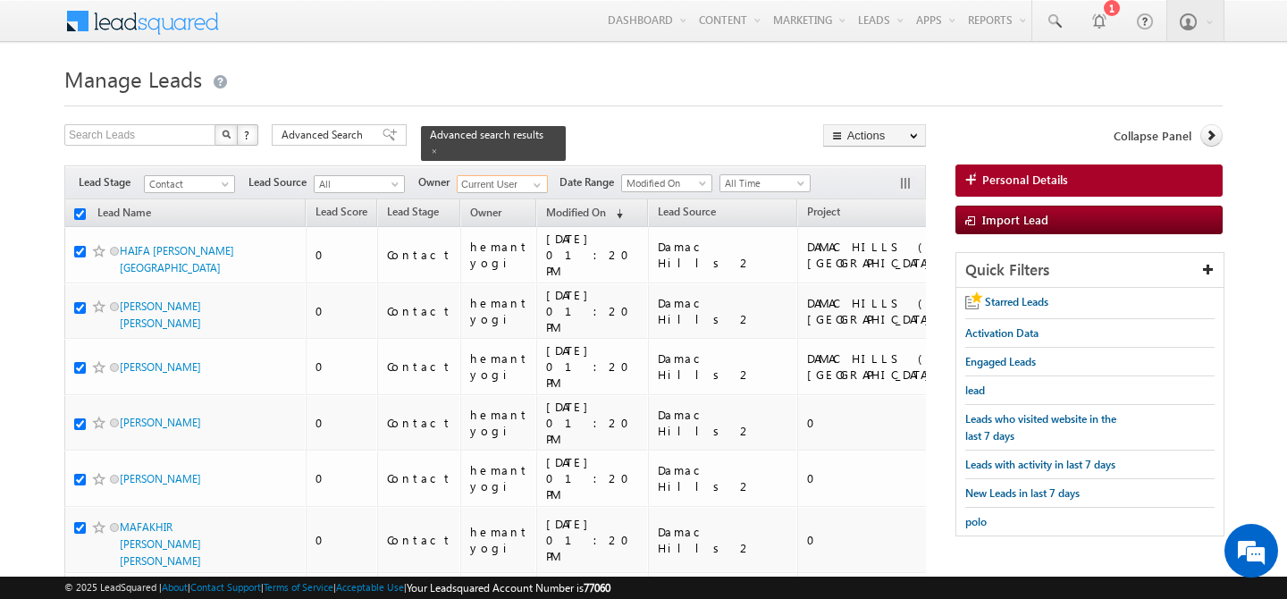
checkbox input "true"
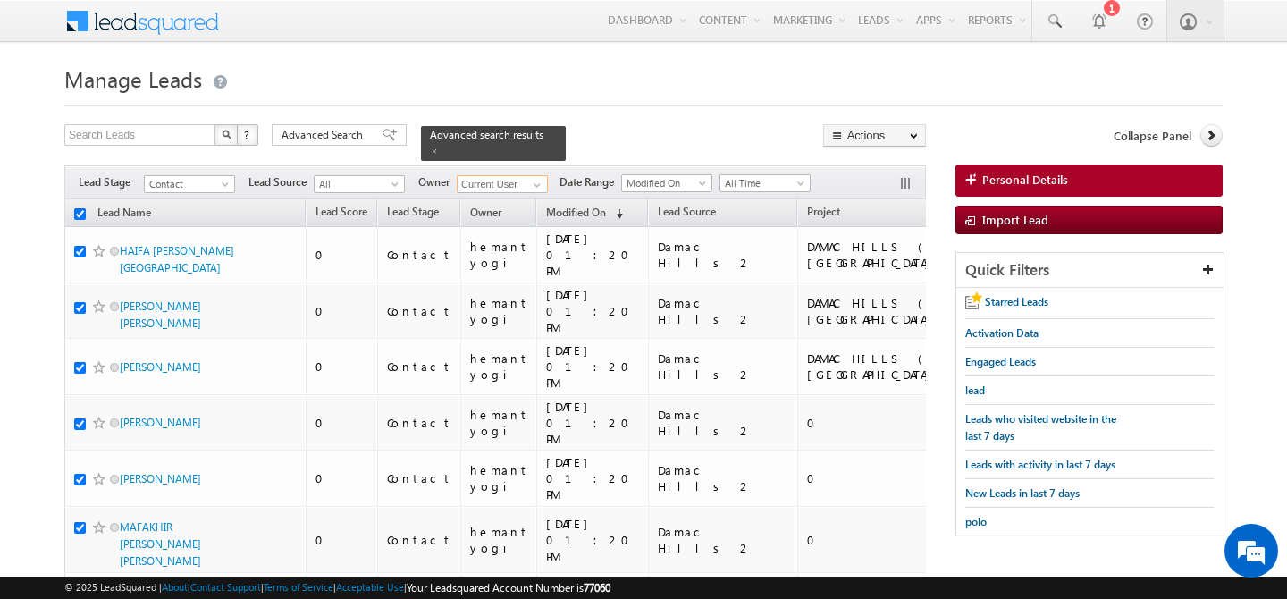
checkbox input "true"
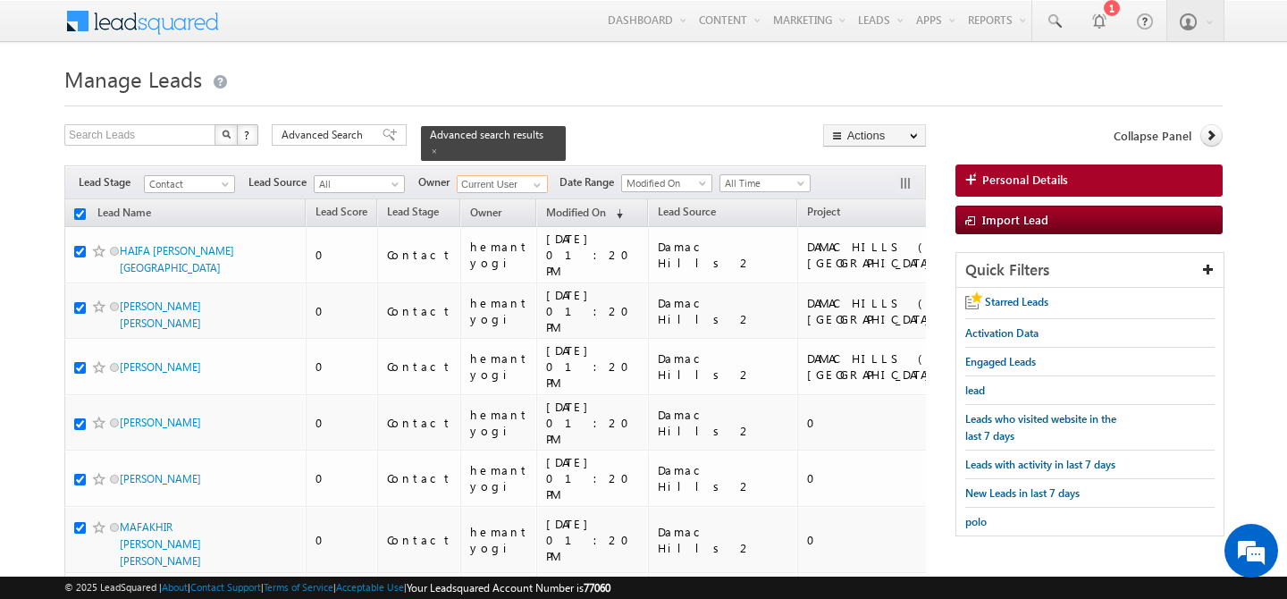
checkbox input "true"
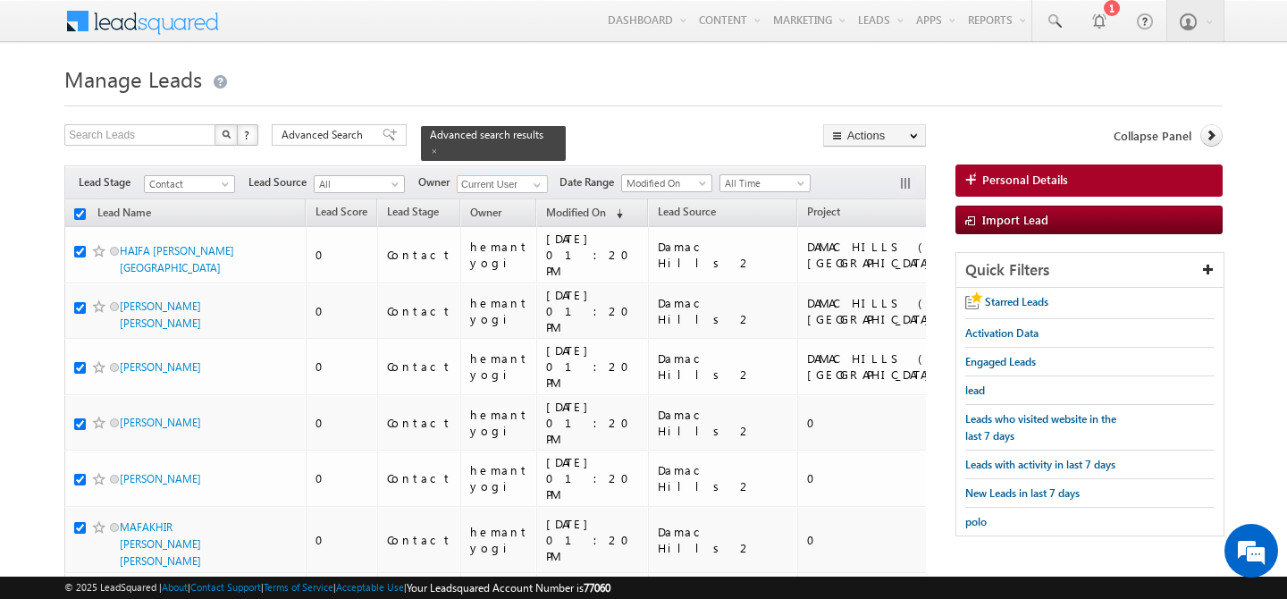
checkbox input "true"
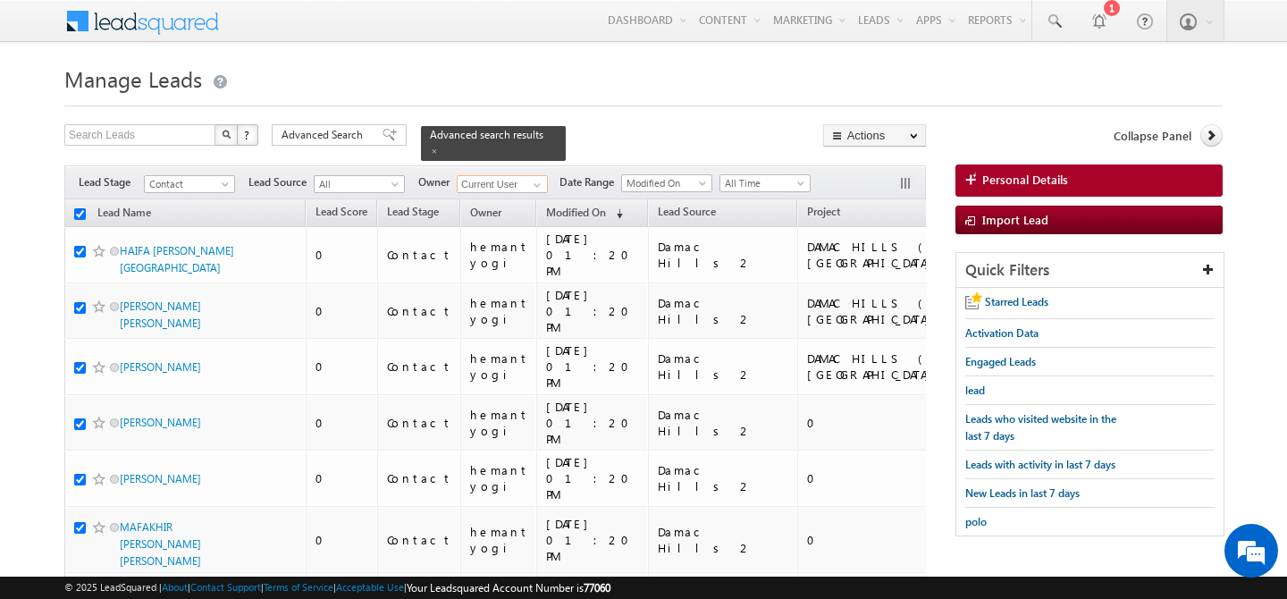
checkbox input "true"
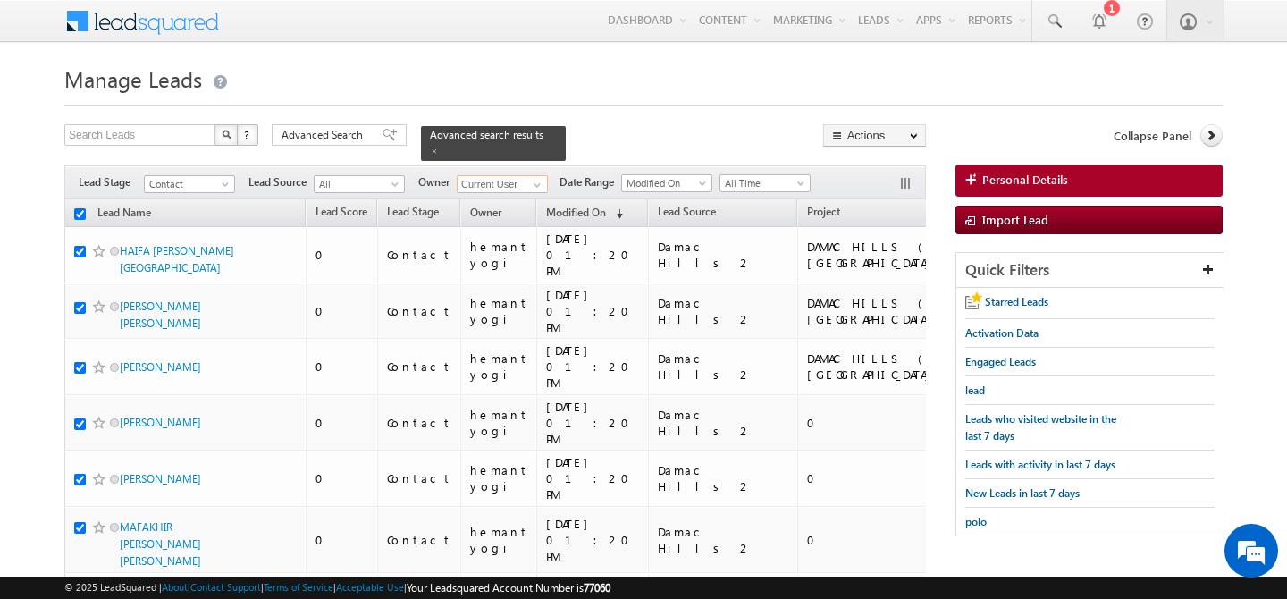
checkbox input "true"
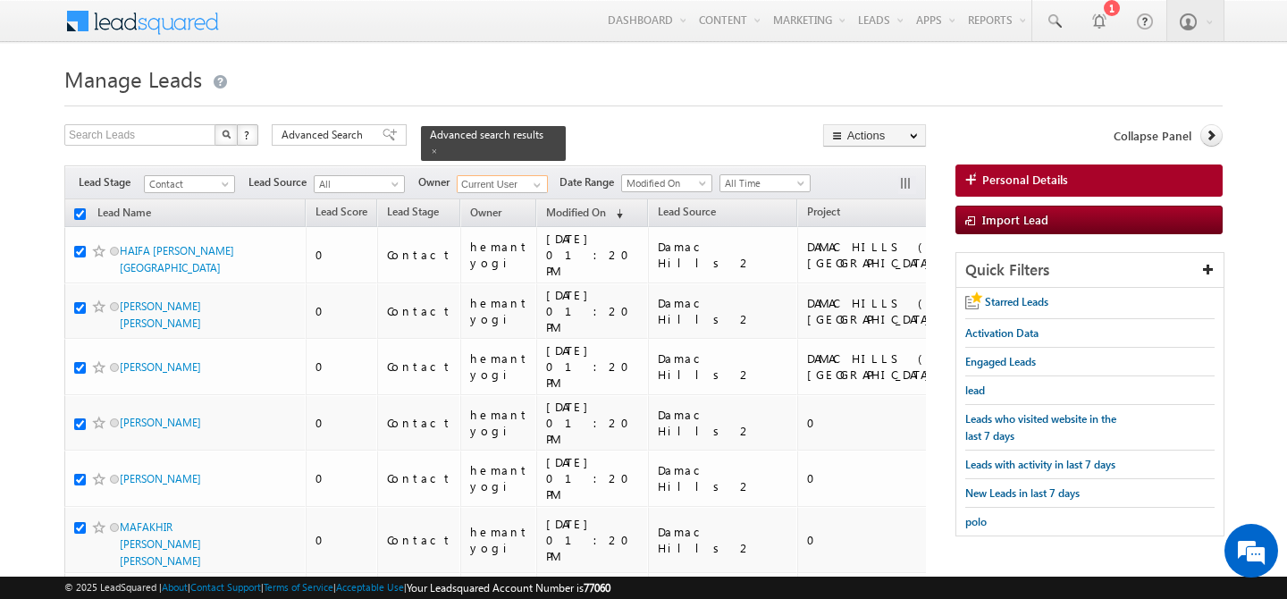
checkbox input "true"
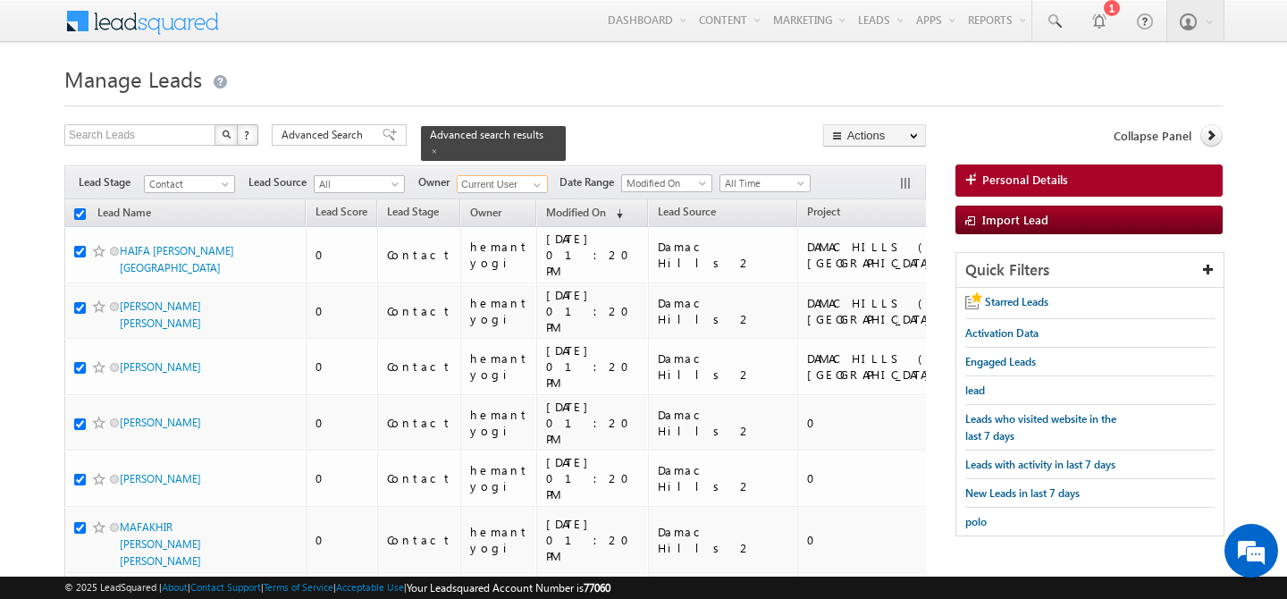
checkbox input "true"
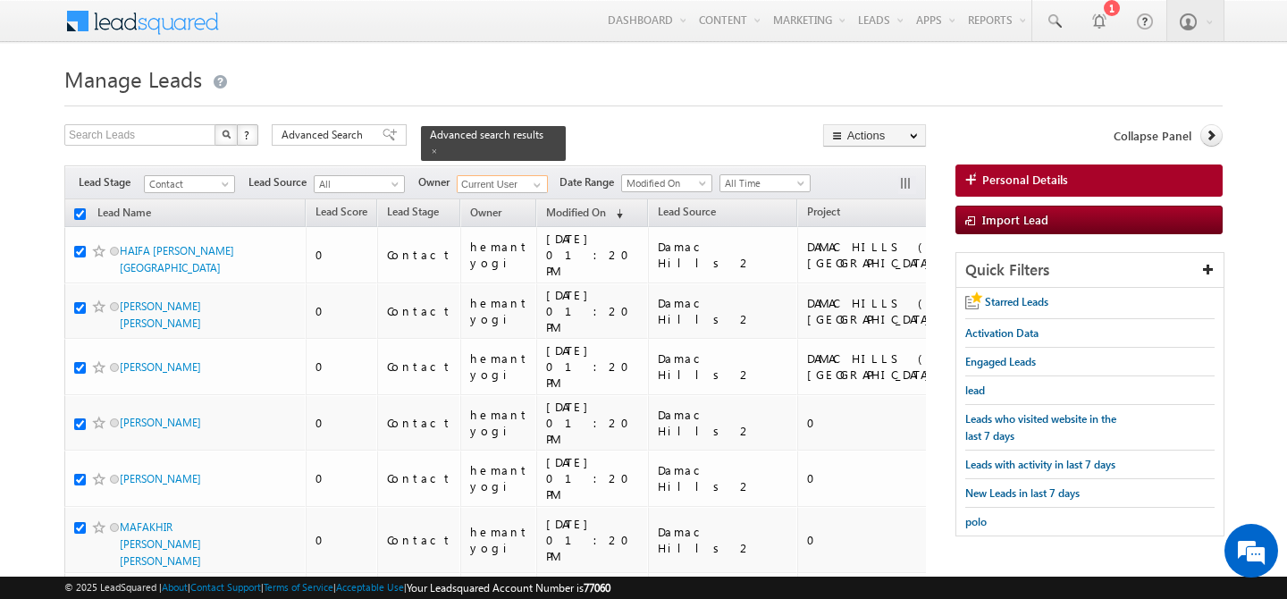
checkbox input "true"
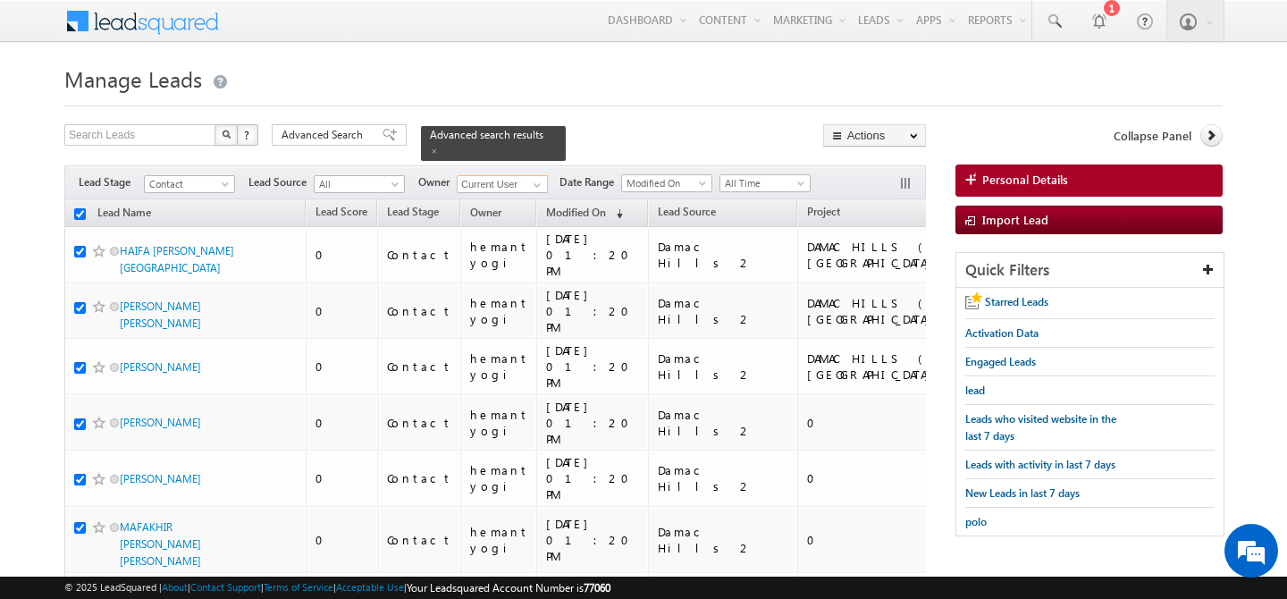
checkbox input "true"
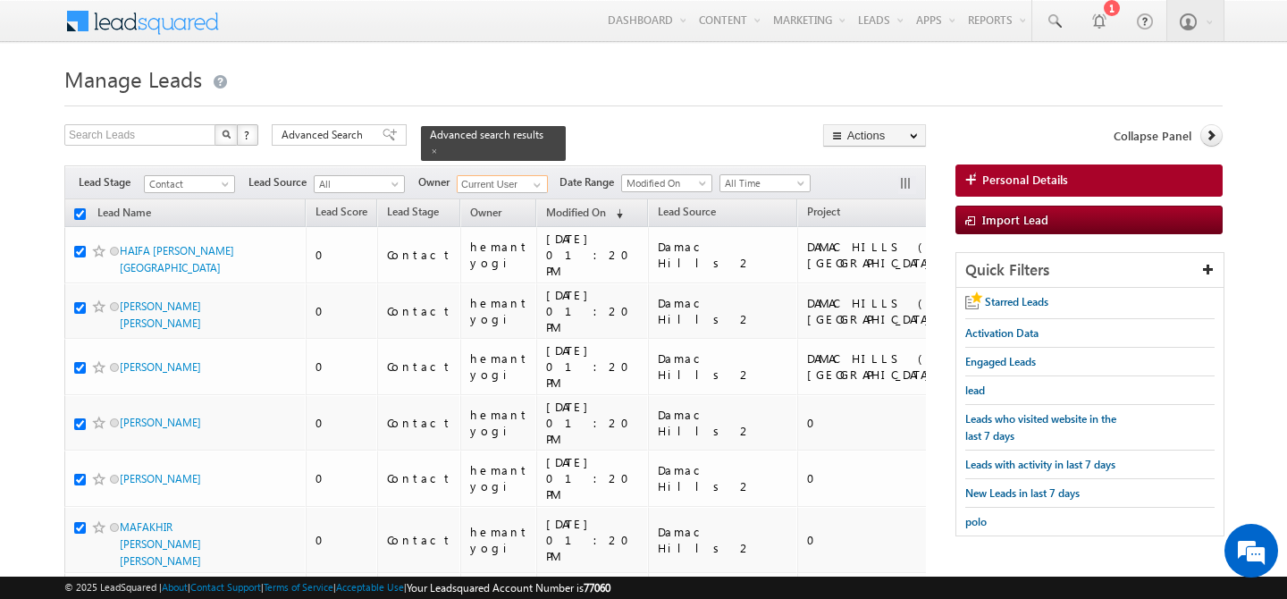
checkbox input "true"
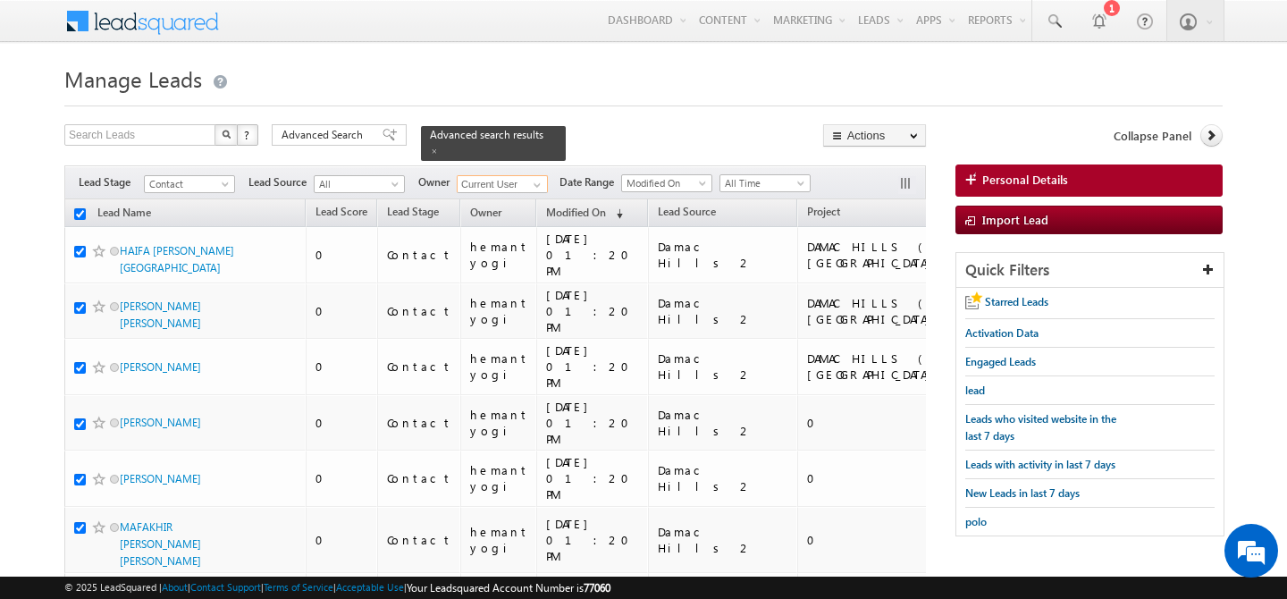
checkbox input "true"
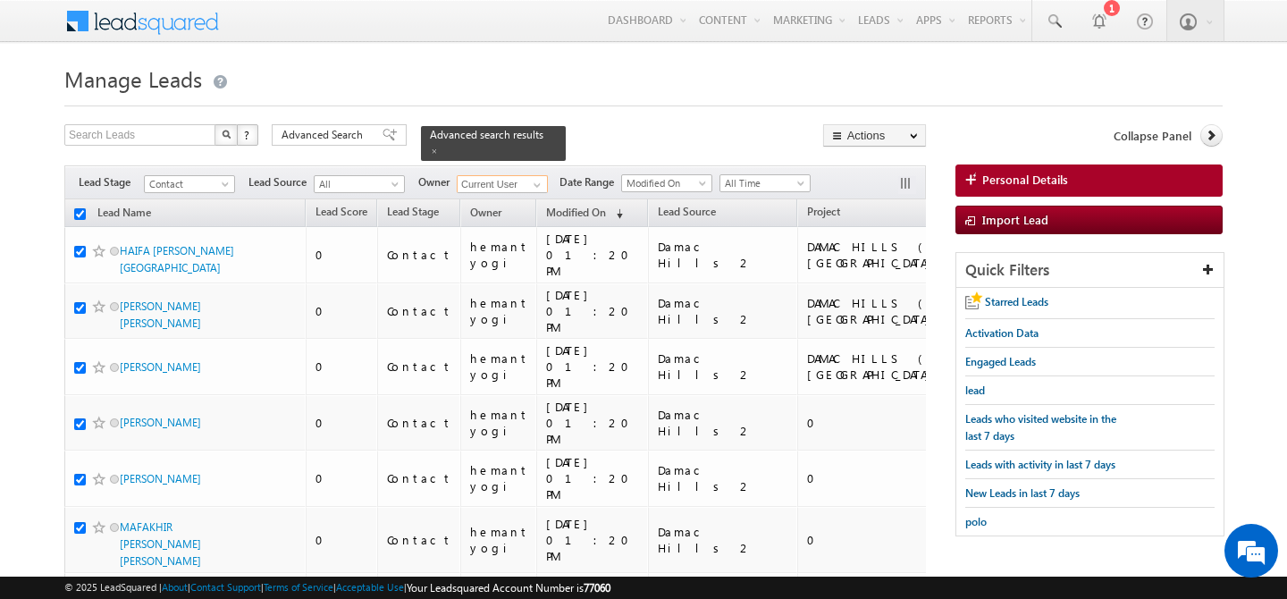
checkbox input "true"
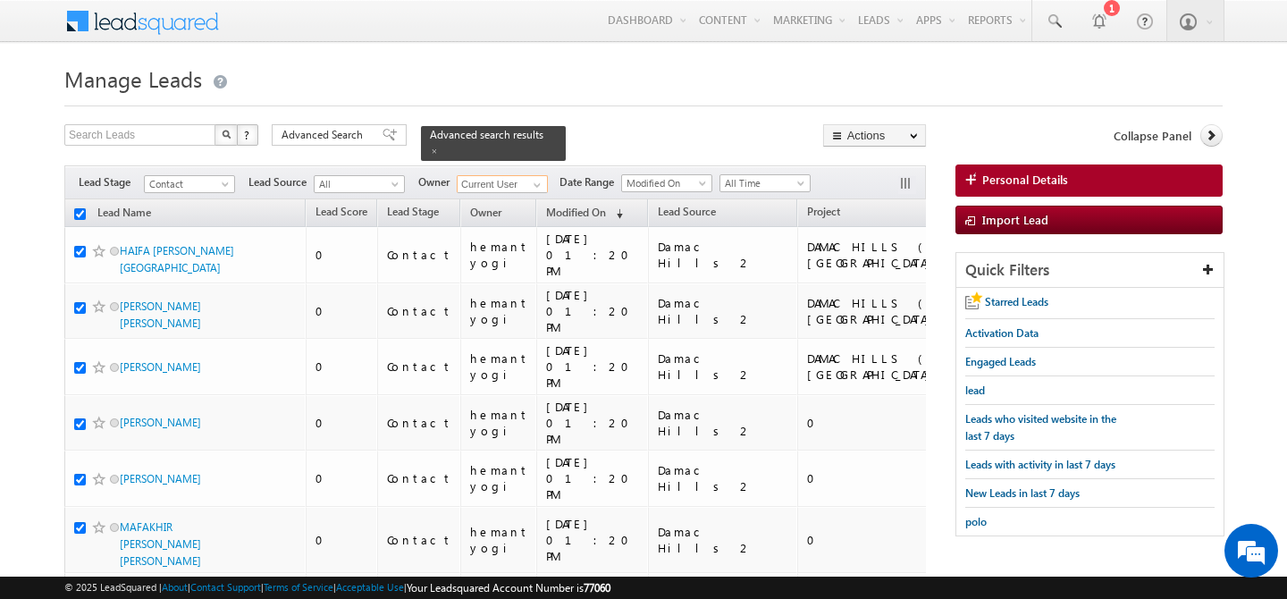
checkbox input "true"
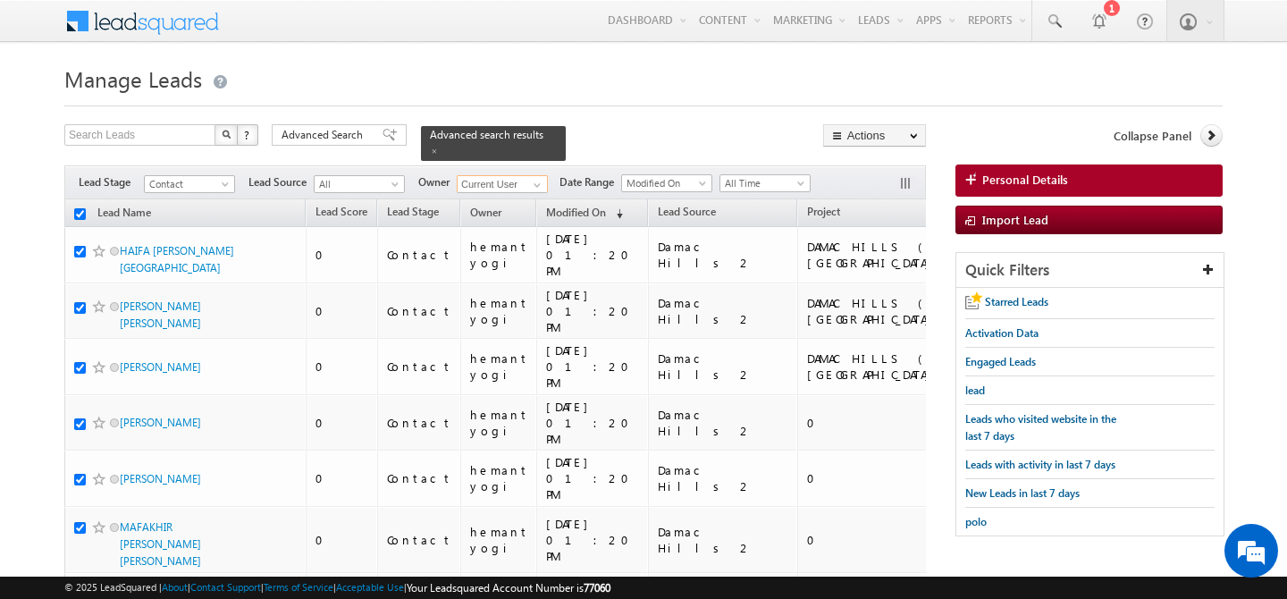
checkbox input "true"
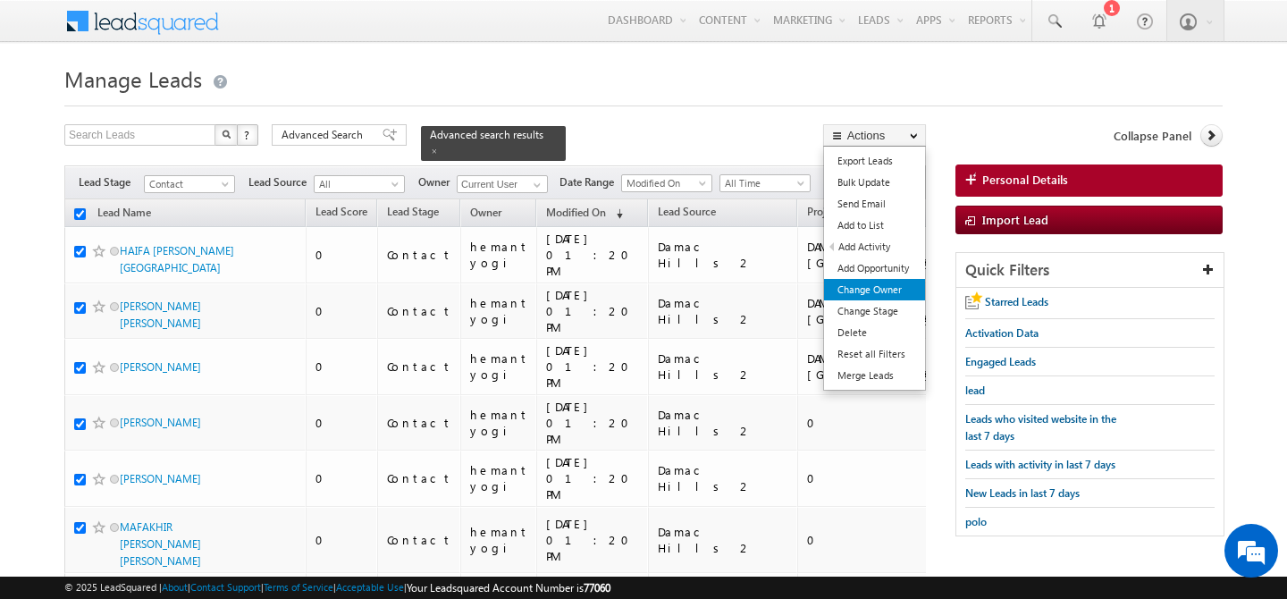
click at [885, 292] on link "Change Owner" at bounding box center [874, 289] width 101 height 21
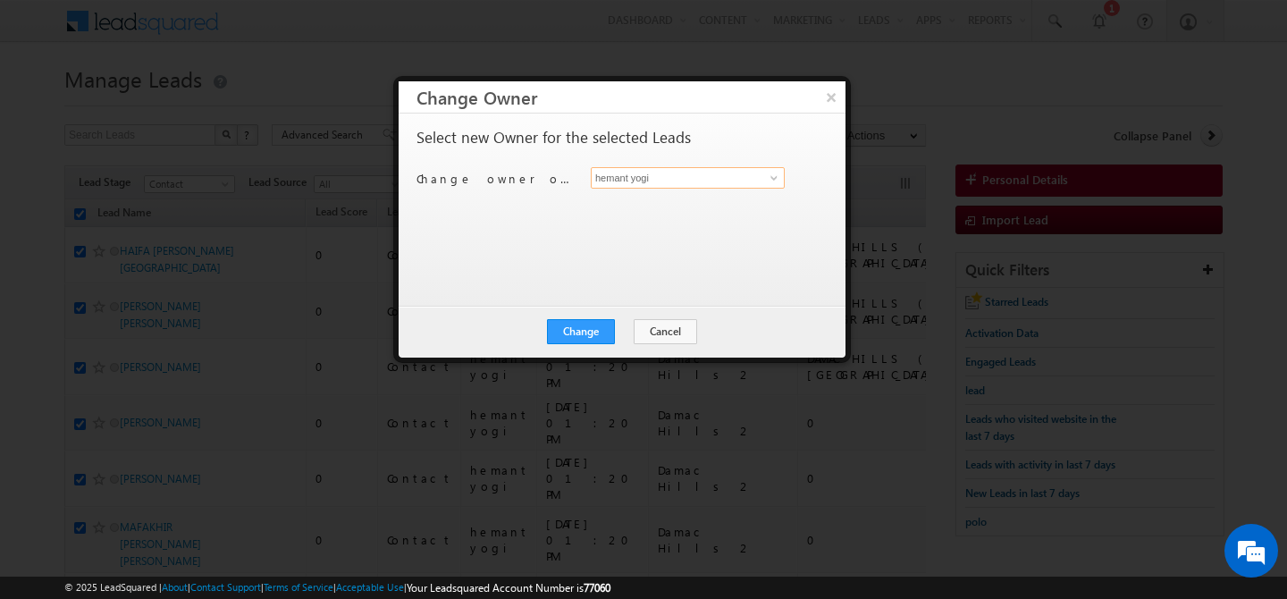
click at [698, 176] on input "hemant yogi" at bounding box center [688, 177] width 194 height 21
click at [677, 205] on link "[PERSON_NAME] [PERSON_NAME][EMAIL_ADDRESS][DOMAIN_NAME]" at bounding box center [688, 206] width 194 height 34
click at [576, 330] on button "Change" at bounding box center [581, 331] width 68 height 25
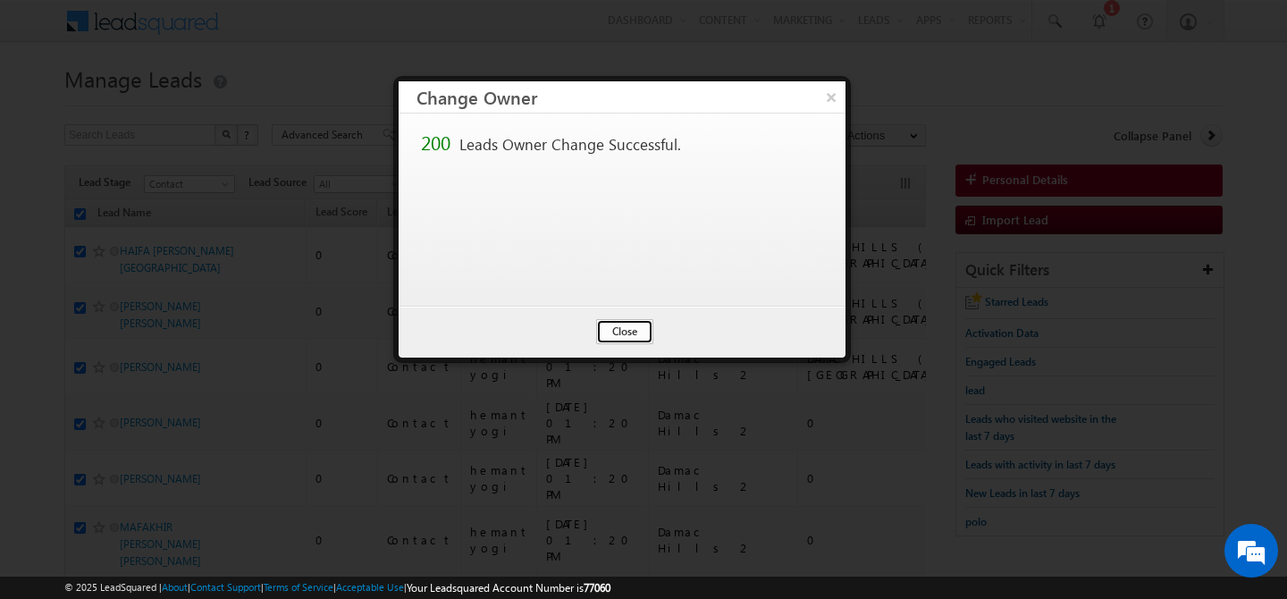
click at [630, 332] on button "Close" at bounding box center [624, 331] width 57 height 25
